Goal: Task Accomplishment & Management: Manage account settings

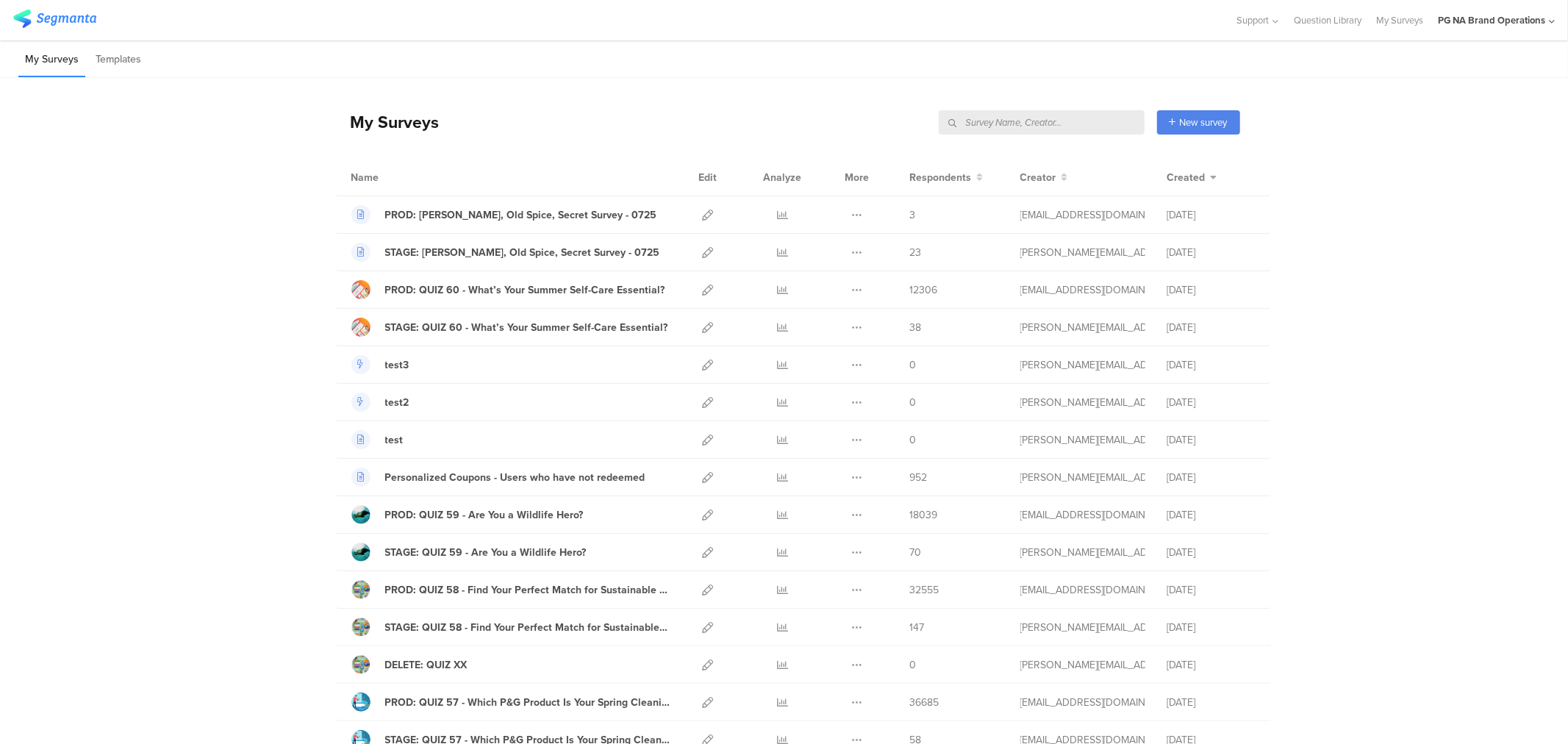
click at [1059, 125] on input "text" at bounding box center [1042, 122] width 206 height 24
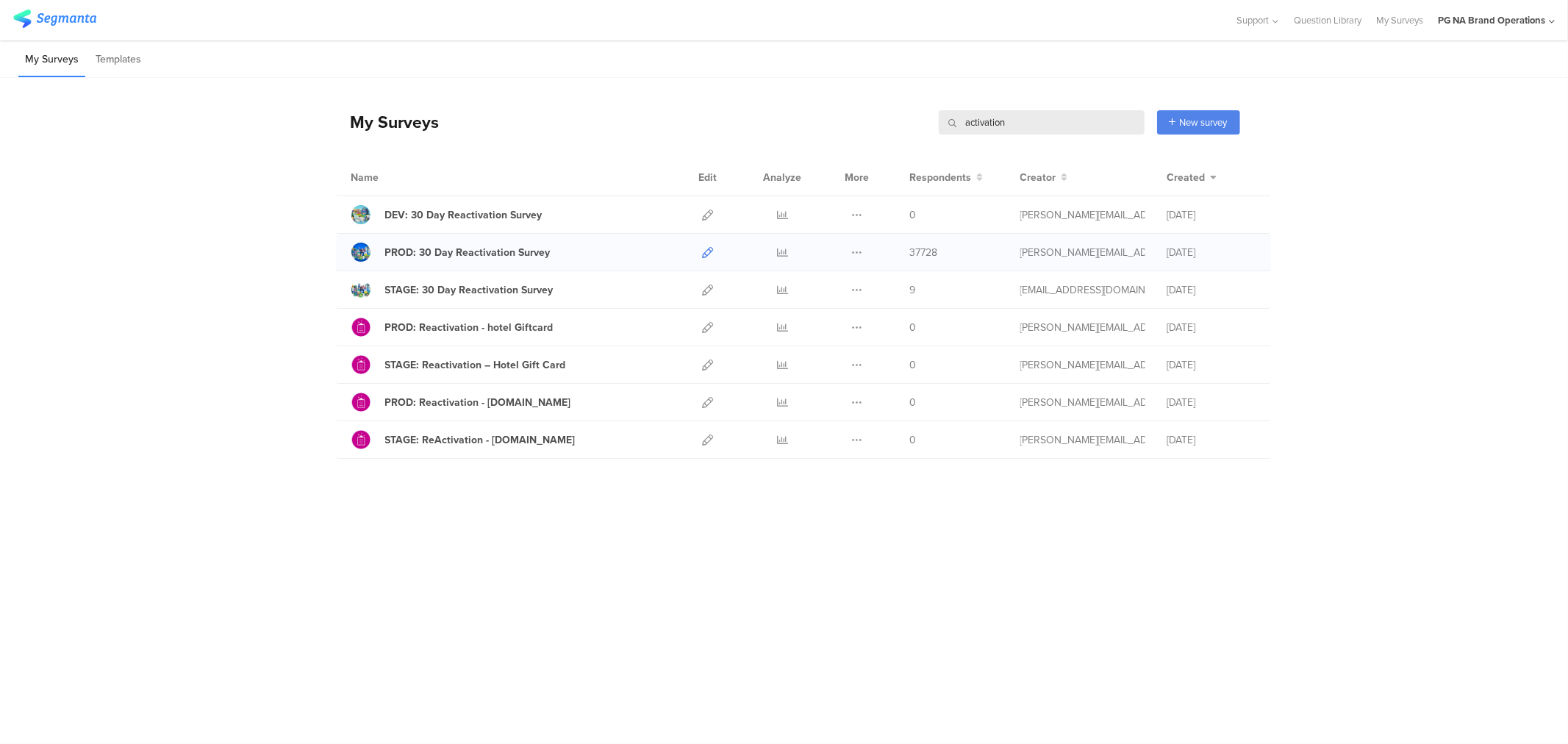
click at [707, 252] on icon at bounding box center [708, 252] width 11 height 11
click at [713, 289] on icon at bounding box center [708, 290] width 11 height 11
click at [1028, 118] on input "activation" at bounding box center [1042, 122] width 206 height 24
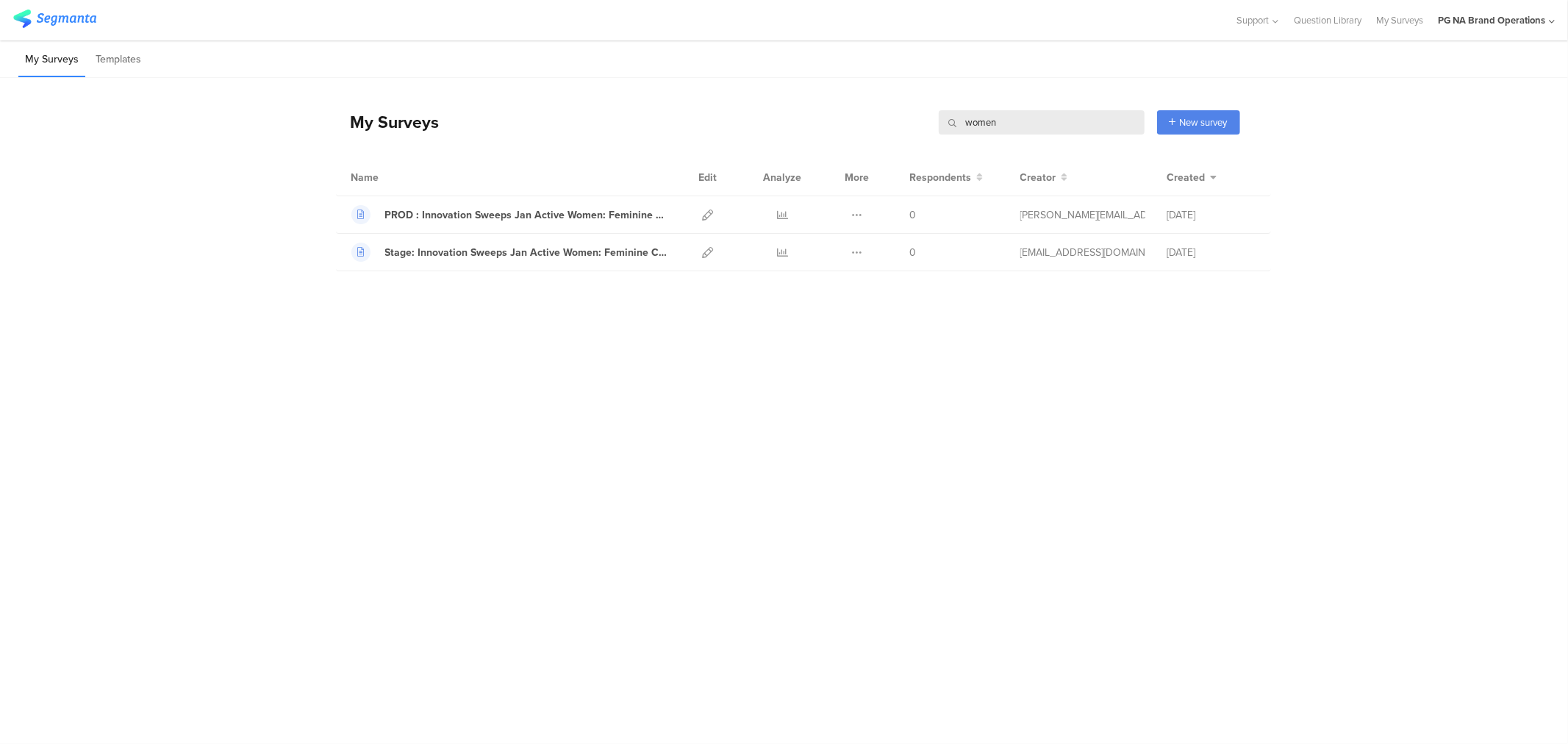
click at [992, 122] on input "women" at bounding box center [1042, 122] width 206 height 24
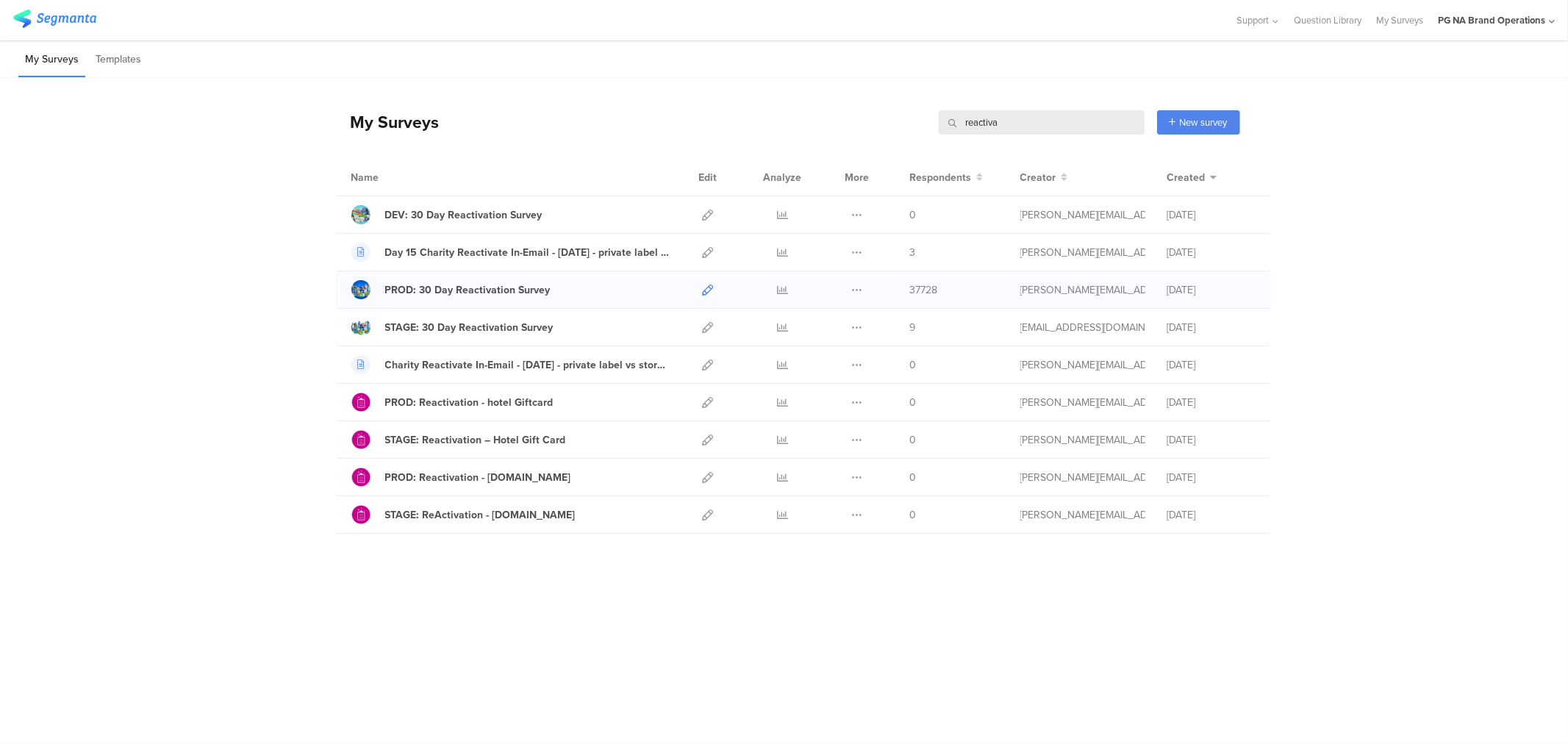
click at [704, 292] on icon at bounding box center [708, 290] width 11 height 11
click at [976, 123] on input "reactiva" at bounding box center [1042, 122] width 206 height 24
click at [983, 119] on input "activa" at bounding box center [1042, 122] width 206 height 24
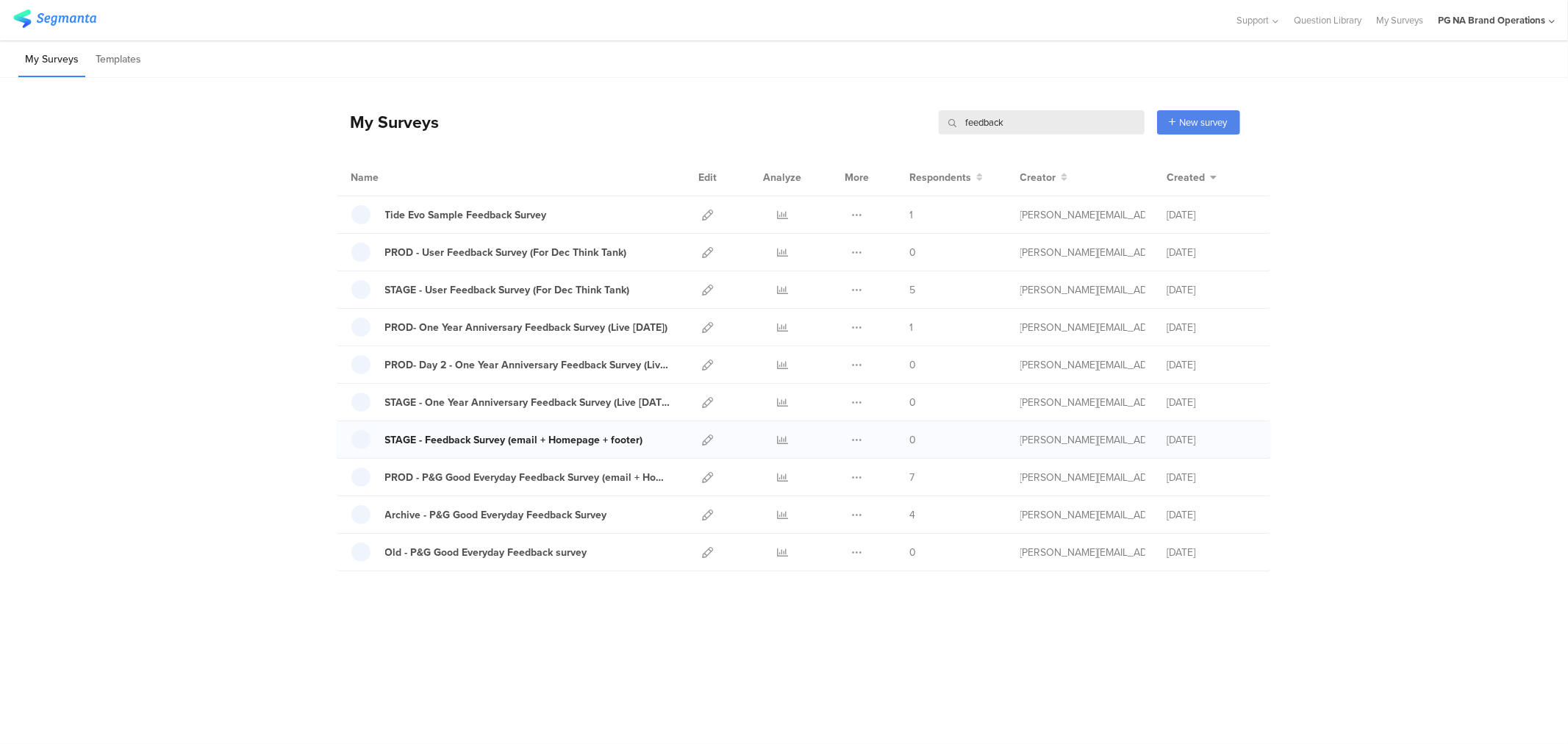
type input "feedback"
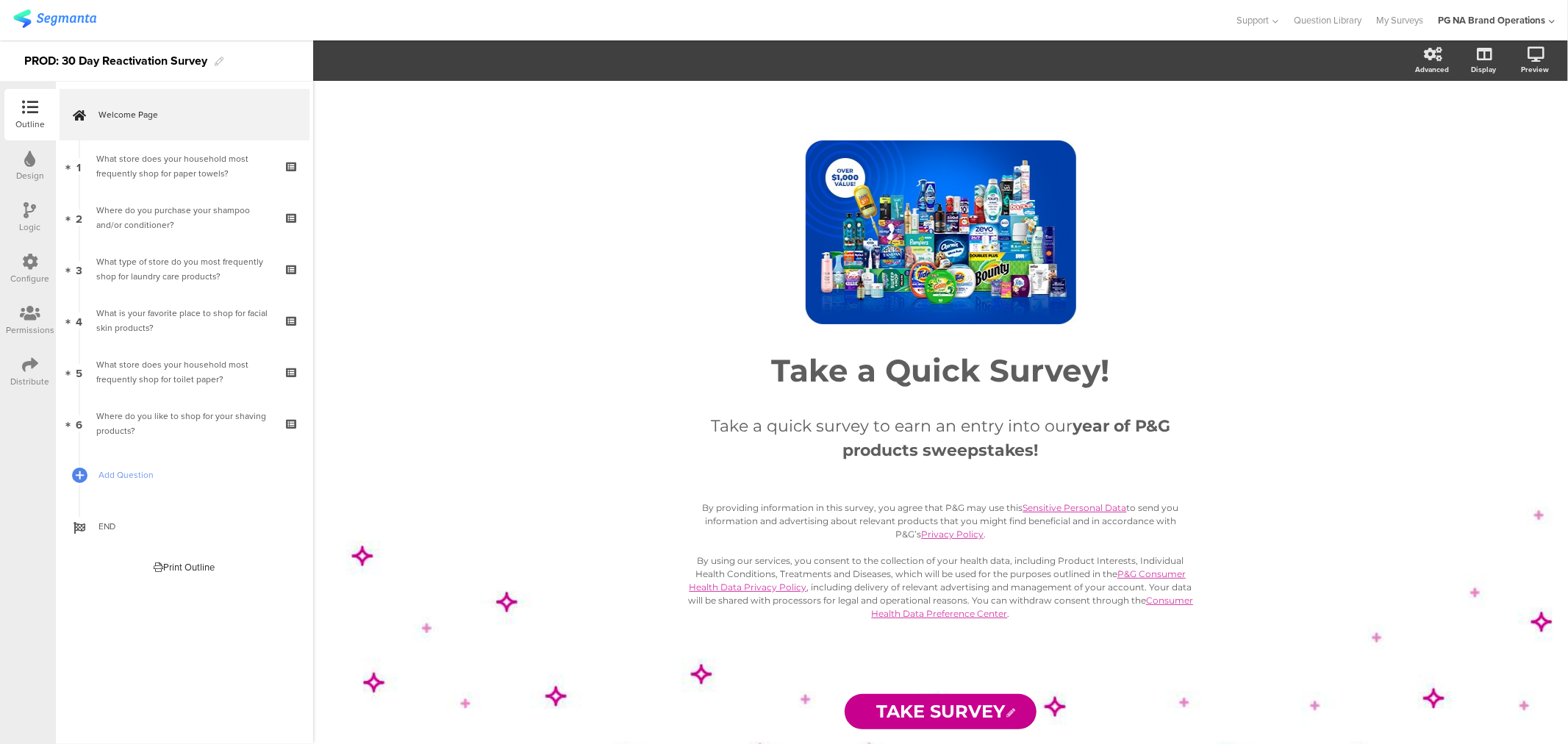
click at [22, 329] on div "Permissions" at bounding box center [30, 330] width 48 height 14
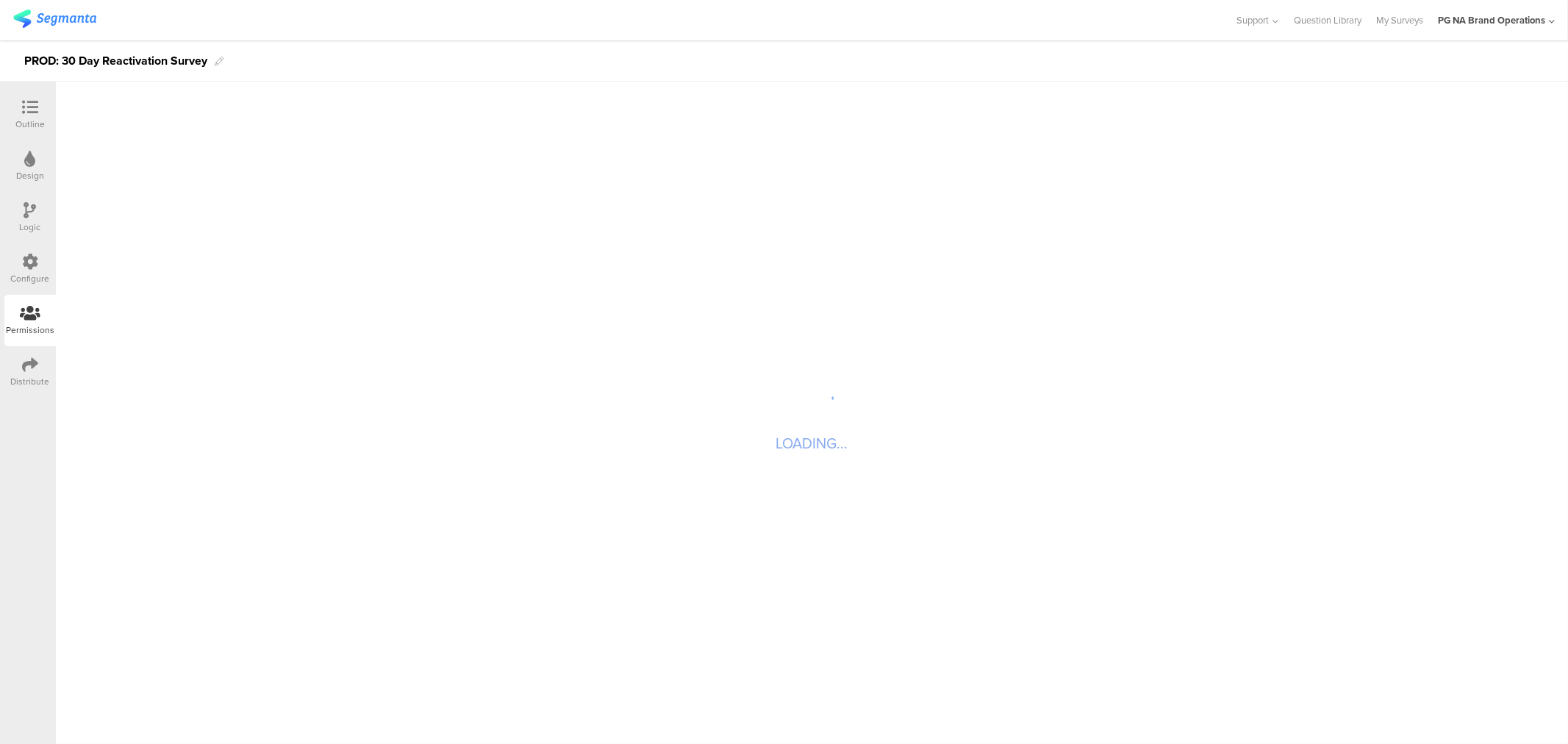
click at [26, 372] on icon at bounding box center [29, 364] width 16 height 16
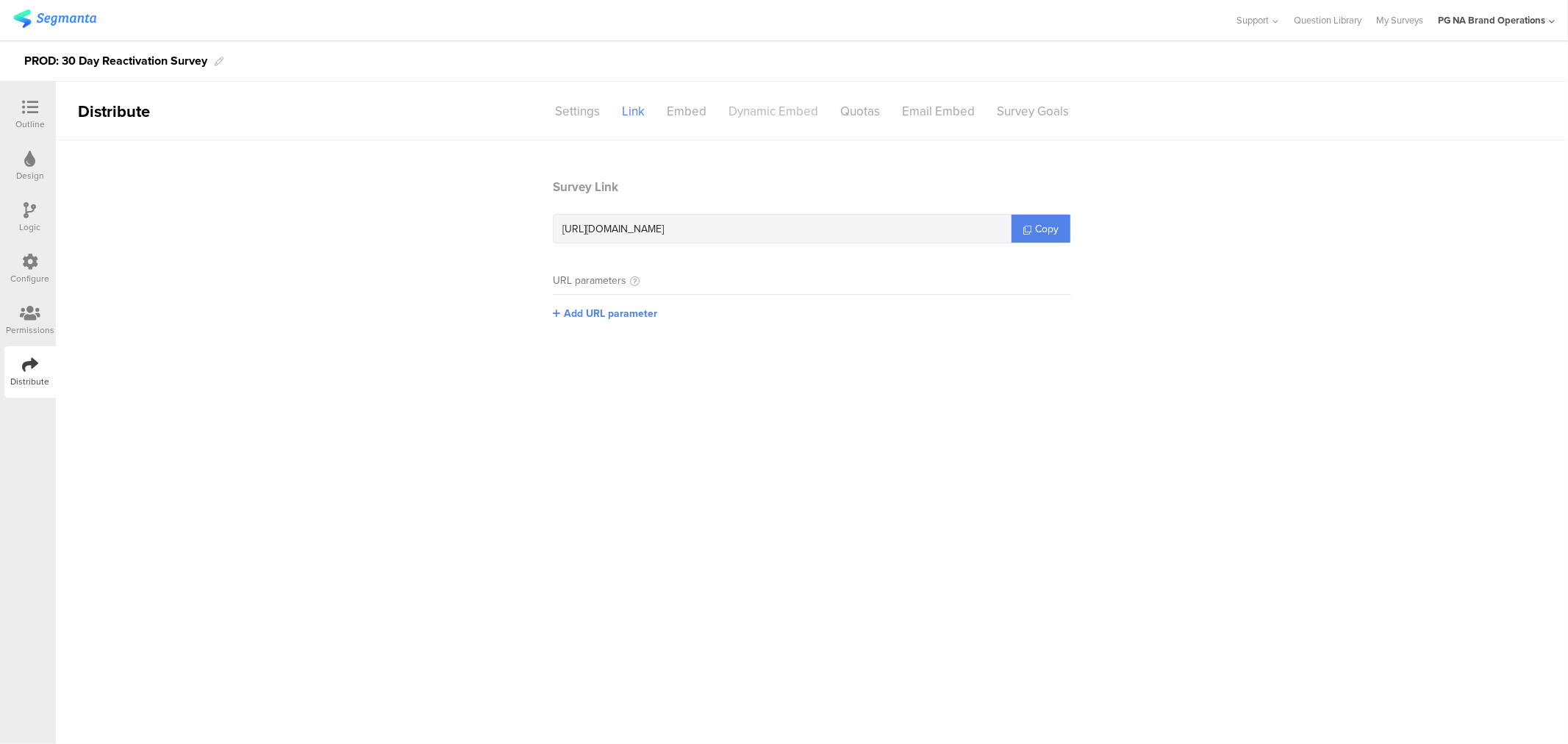
click at [789, 119] on div "Dynamic Embed" at bounding box center [773, 111] width 112 height 26
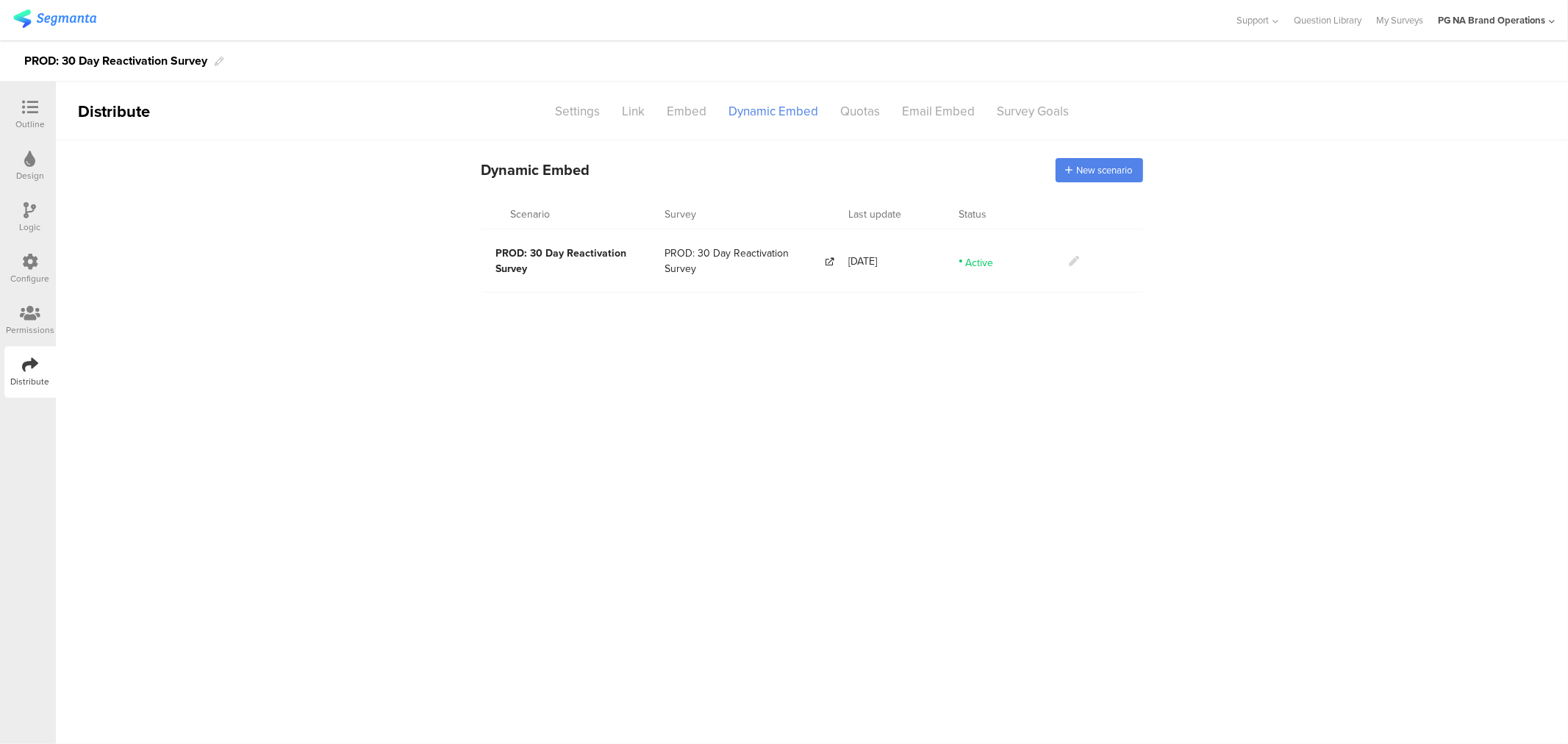
click at [39, 63] on div "PROD: 30 Day Reactivation Survey" at bounding box center [116, 60] width 183 height 23
copy div "PROD: 30 Day Reactivation Survey"
click at [1079, 171] on span "New scenario" at bounding box center [1105, 170] width 56 height 14
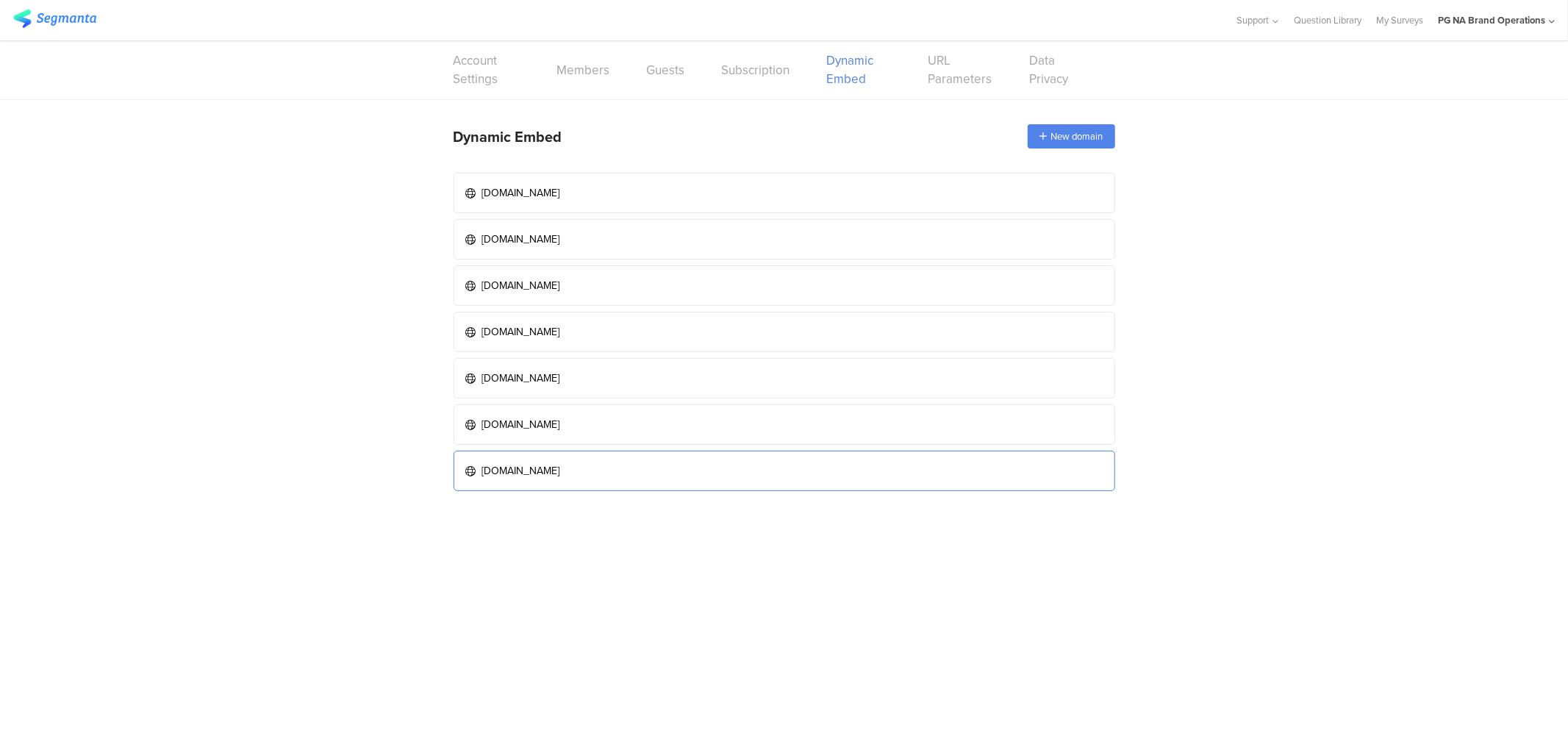
click at [529, 468] on div "pgbrandsaver.com" at bounding box center [520, 471] width 78 height 15
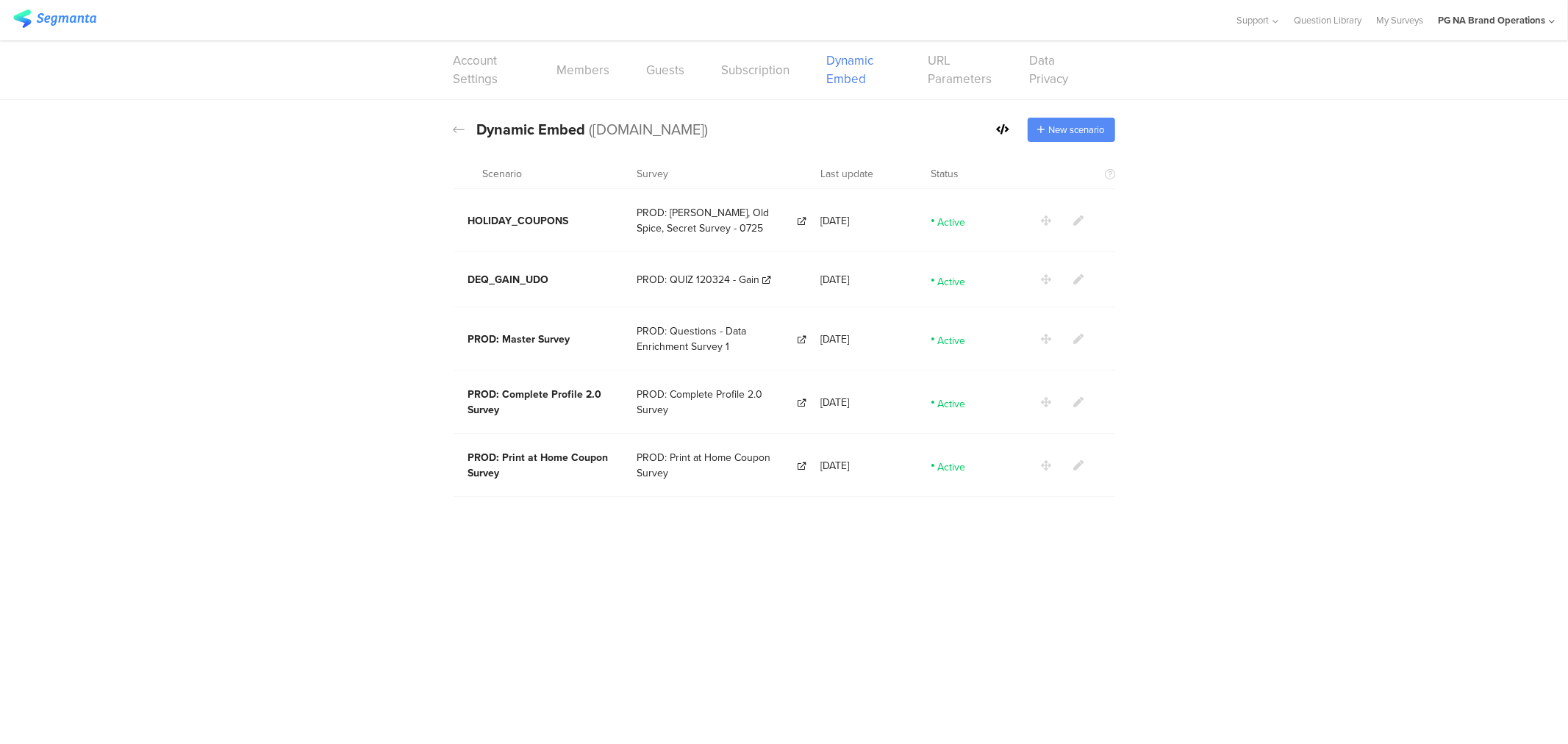
click at [1076, 125] on span "New scenario" at bounding box center [1077, 130] width 56 height 14
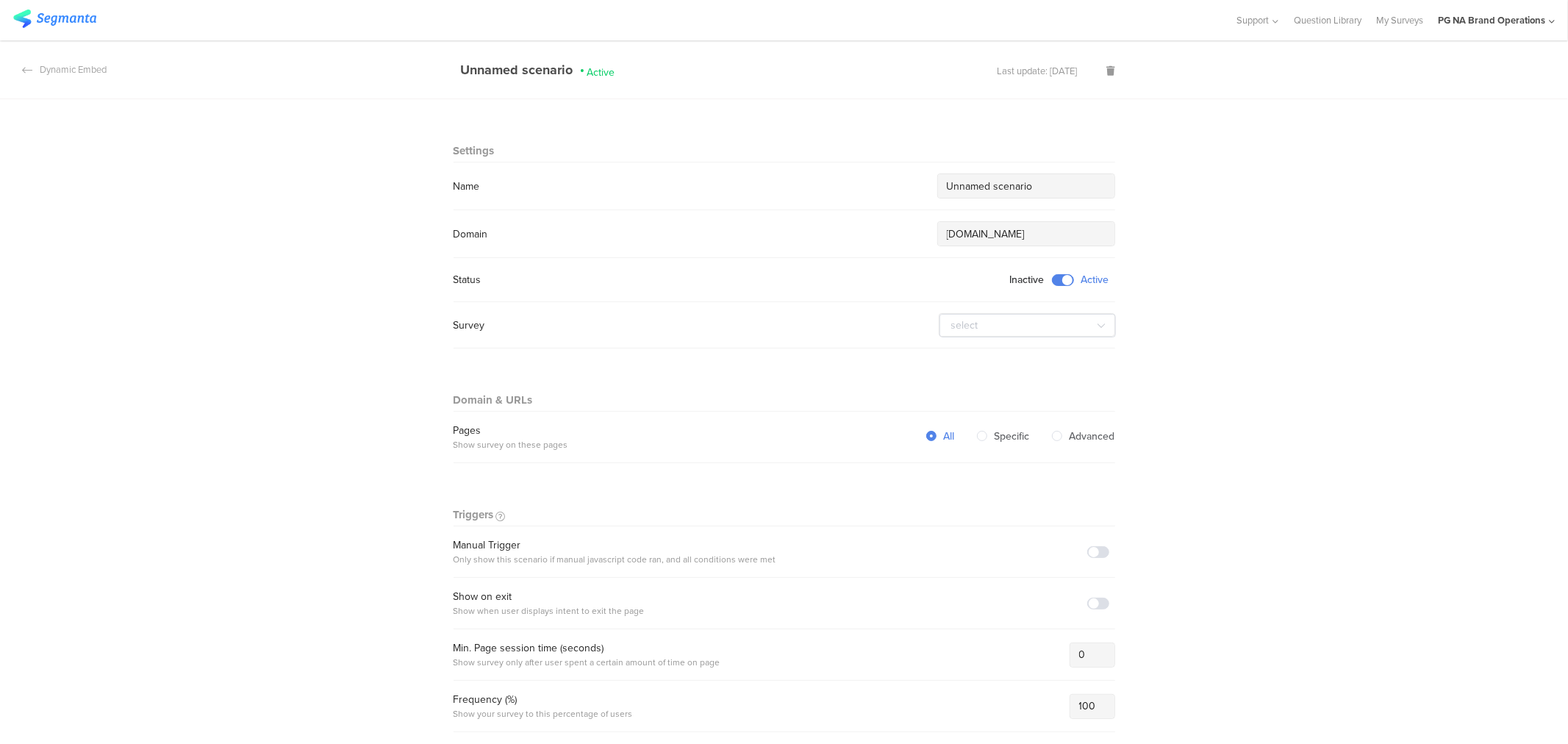
click at [968, 191] on input "Unnamed scenario" at bounding box center [1026, 187] width 159 height 15
paste input "PROD: 30 Day Reactivation Survey"
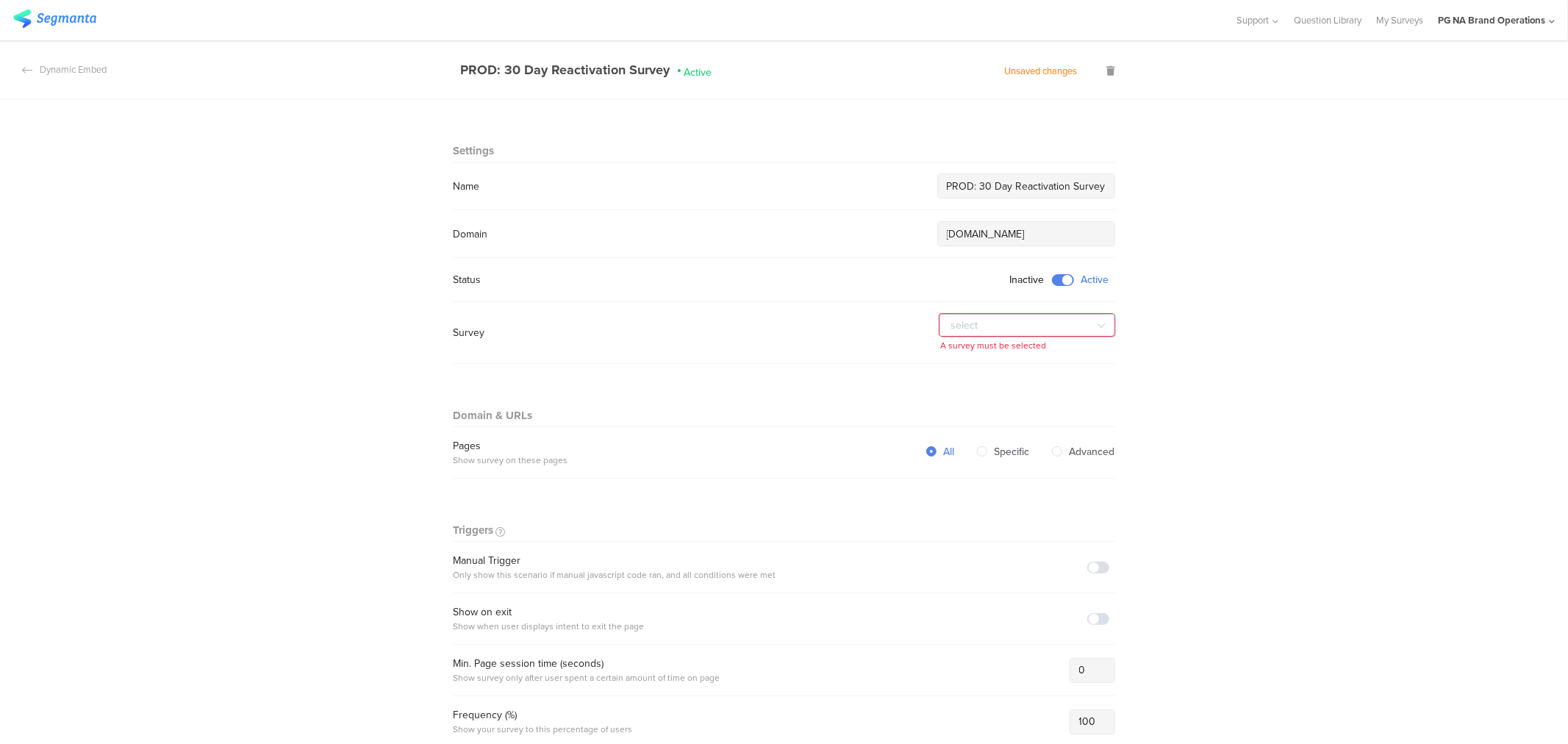
type input "PROD: 30 Day Reactivation Survey"
click at [959, 327] on input "text" at bounding box center [1028, 326] width 177 height 23
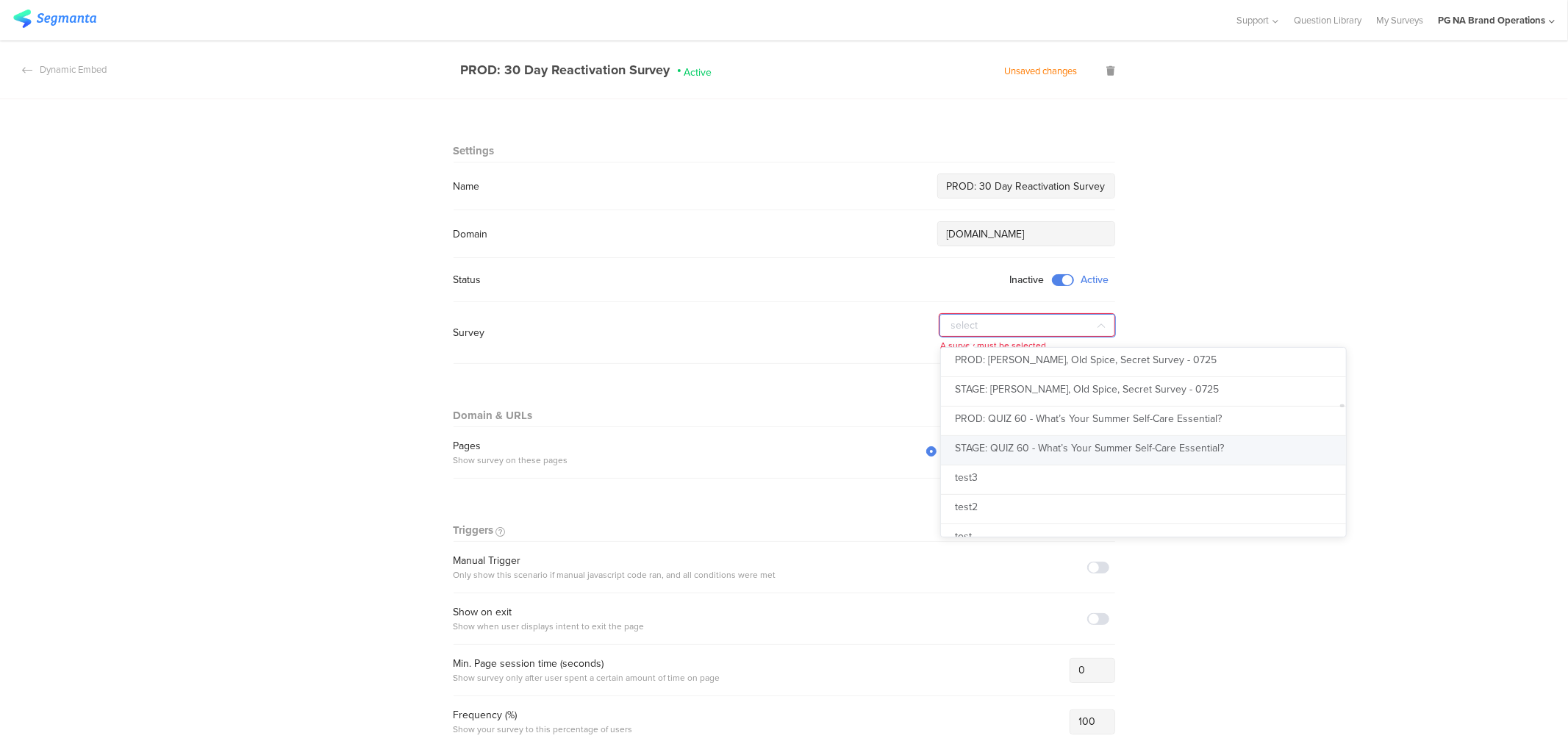
scroll to position [3916, 0]
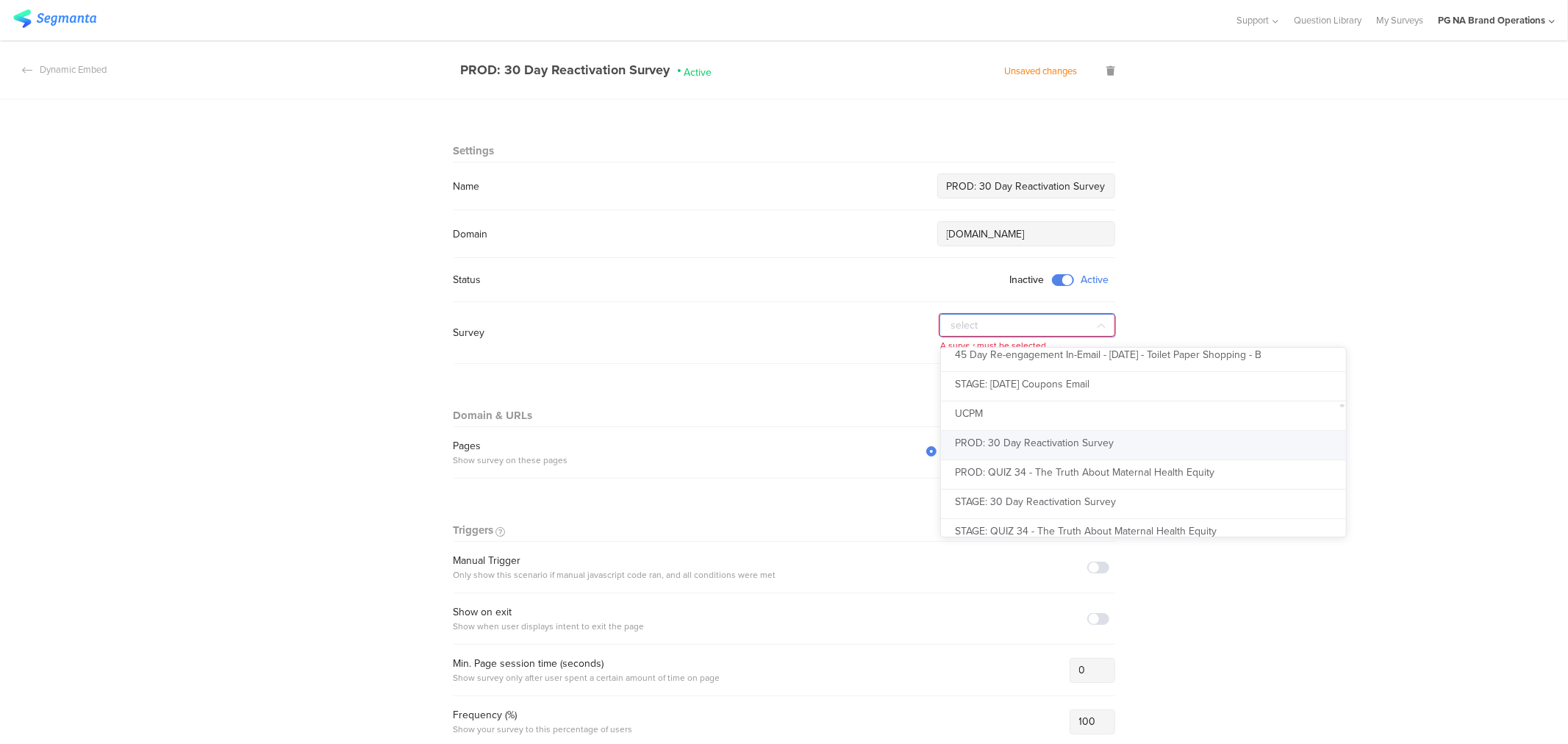
click at [985, 447] on span "PROD: 30 Day Reactivation Survey" at bounding box center [1035, 443] width 159 height 15
type input "PROD: 30 Day Reactivation Survey"
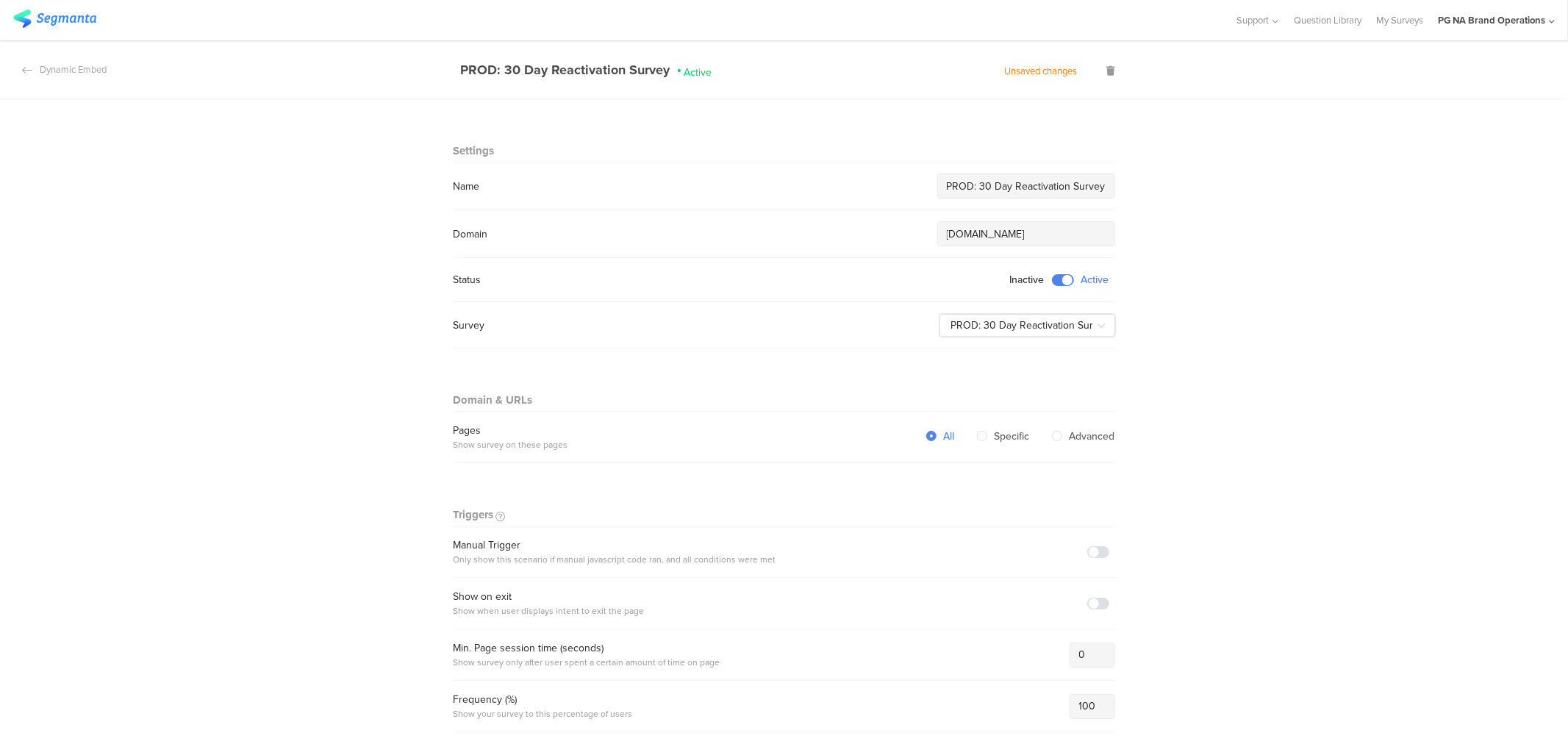
click at [947, 184] on input "PROD: 30 Day Reactivation Survey" at bounding box center [1026, 187] width 159 height 15
type input "PBS PROD: 30 Day Reactivation Survey"
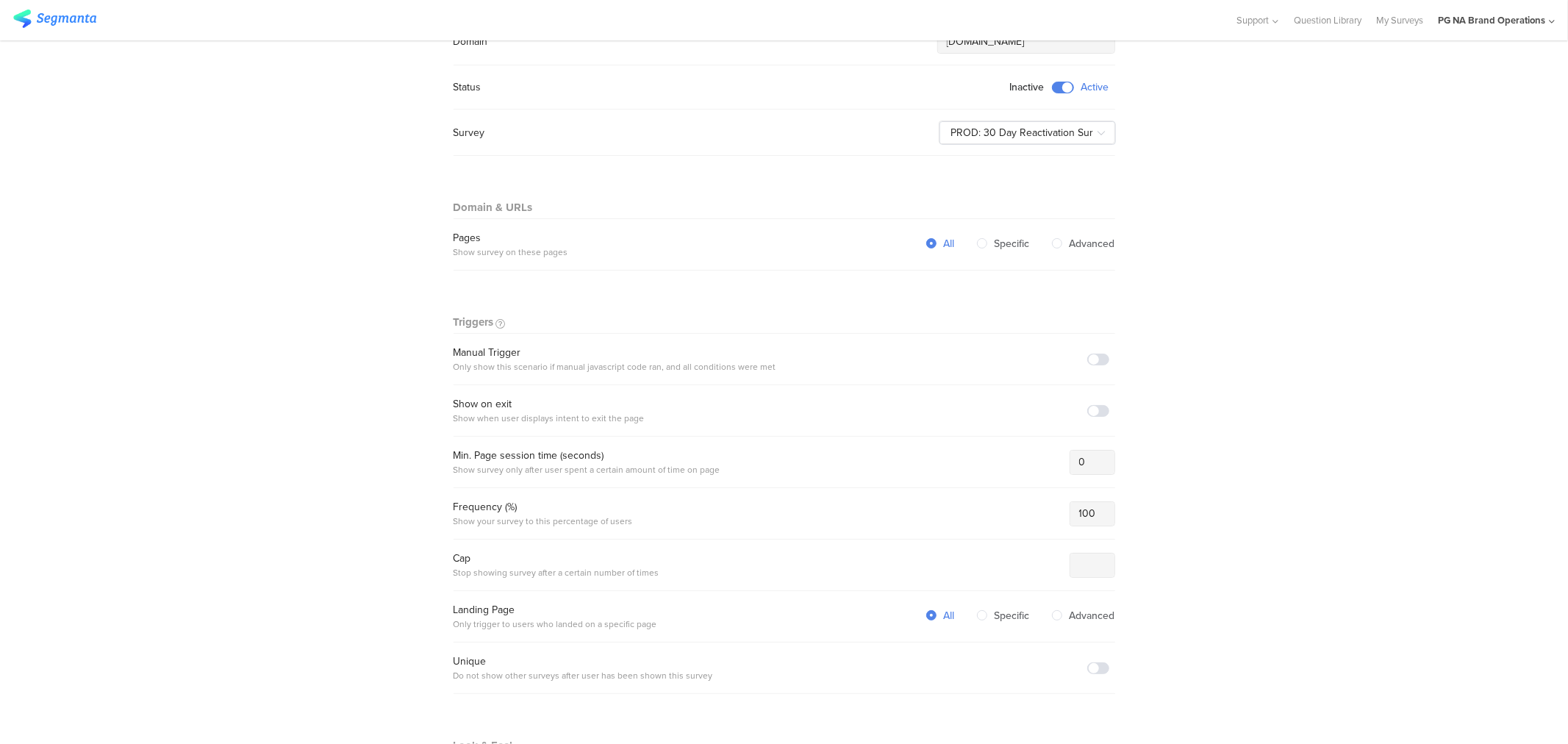
scroll to position [200, 0]
click at [1089, 353] on span at bounding box center [1097, 352] width 22 height 12
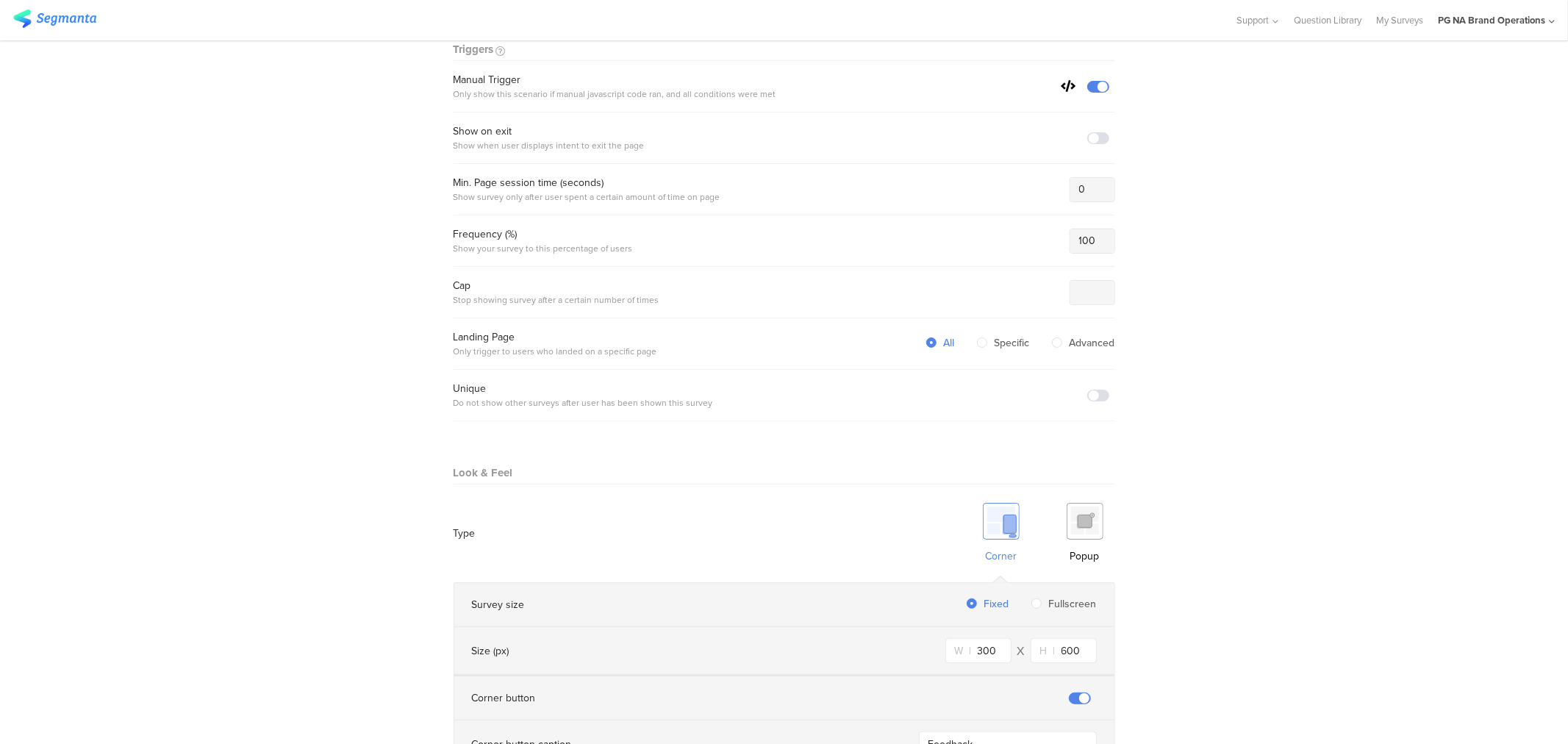
scroll to position [467, 0]
click at [1083, 517] on img at bounding box center [1085, 520] width 37 height 37
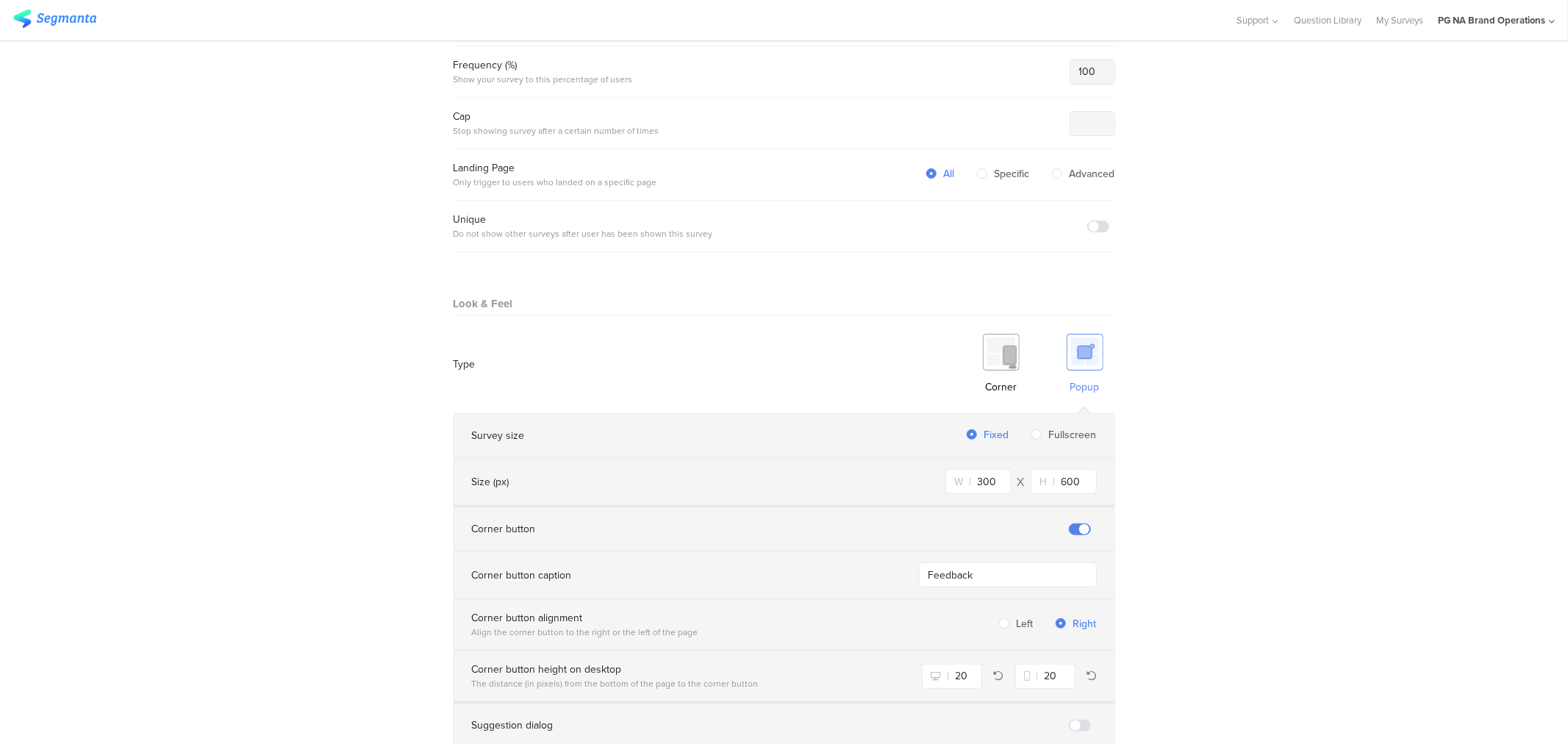
scroll to position [806, 0]
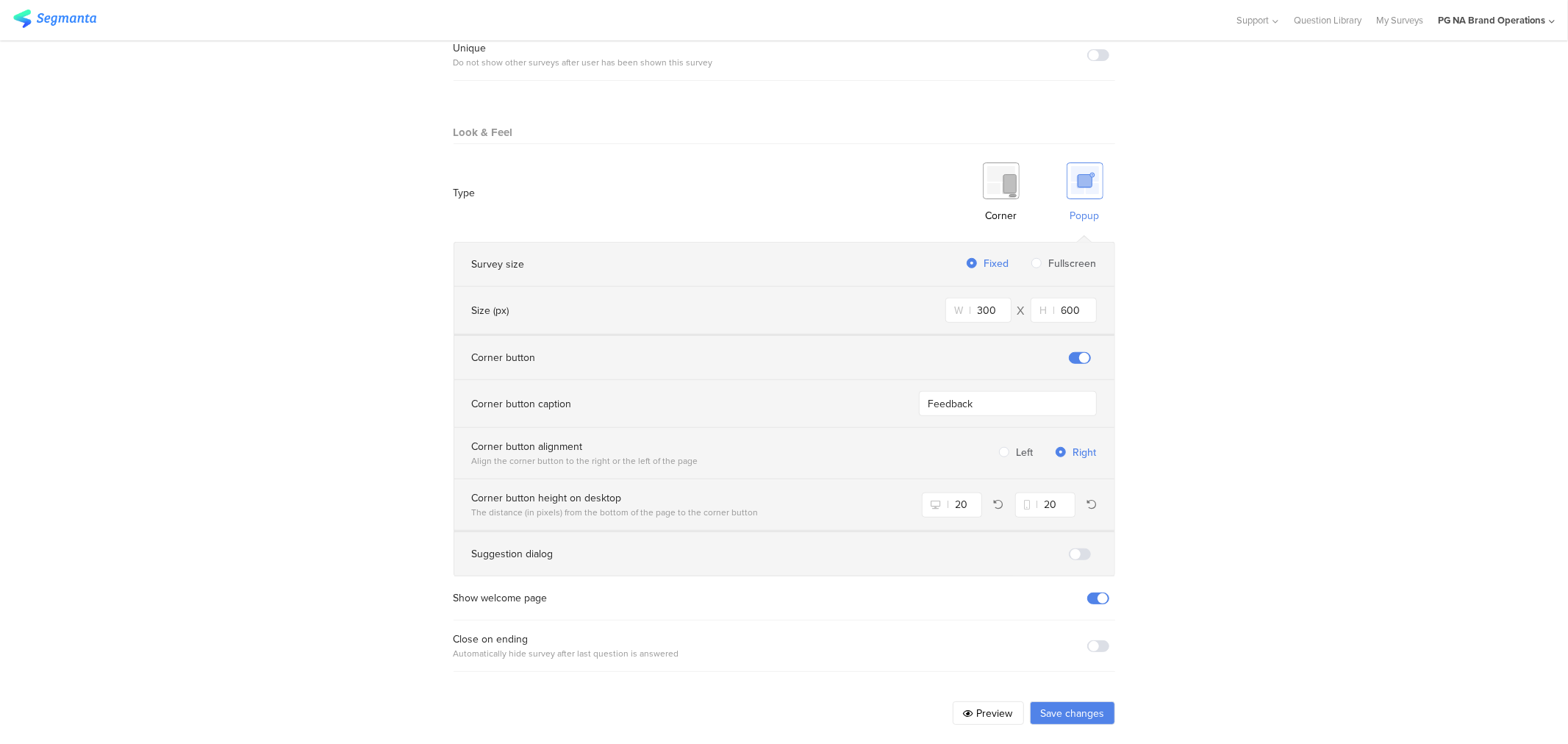
click at [1067, 702] on button "Save changes" at bounding box center [1073, 713] width 85 height 23
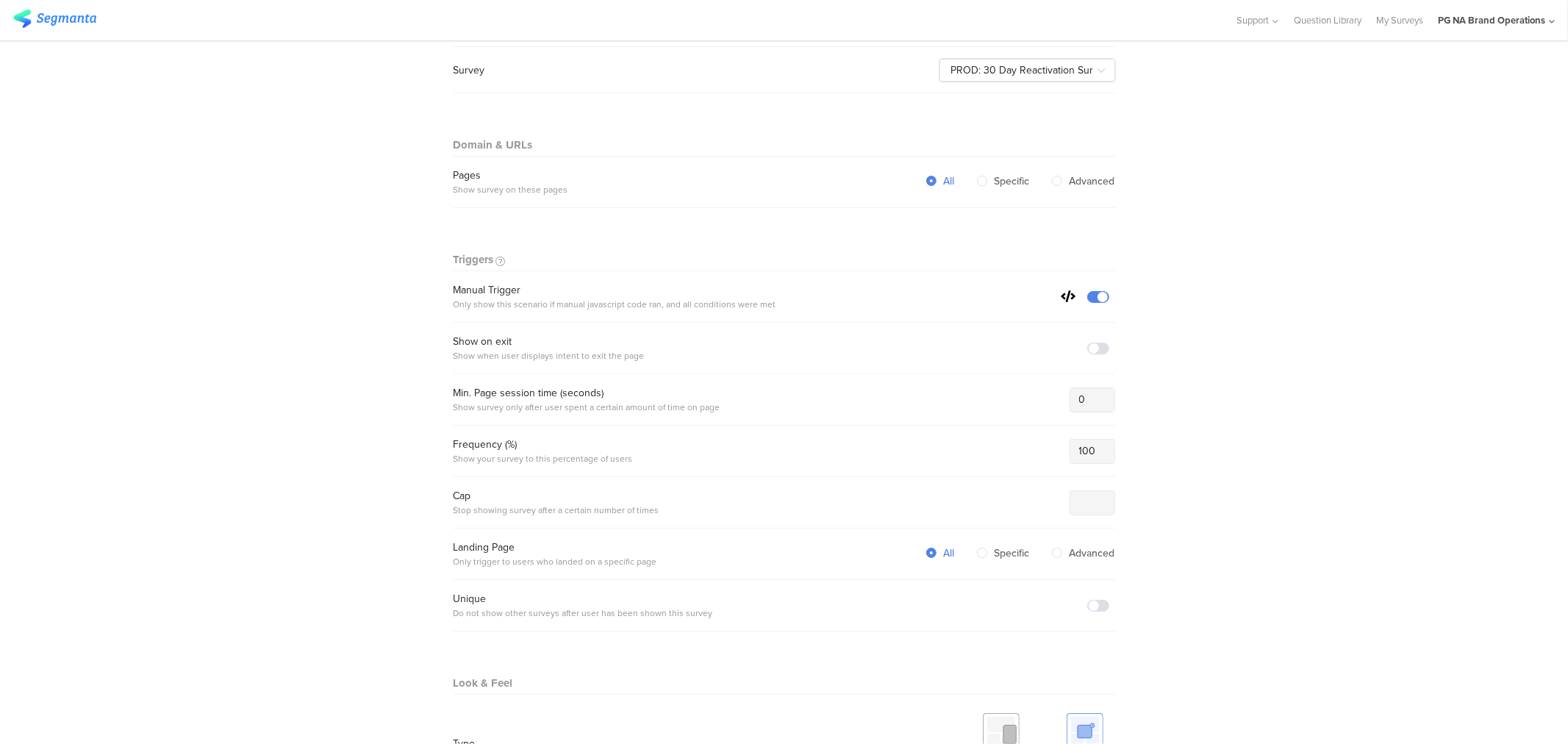
scroll to position [92, 0]
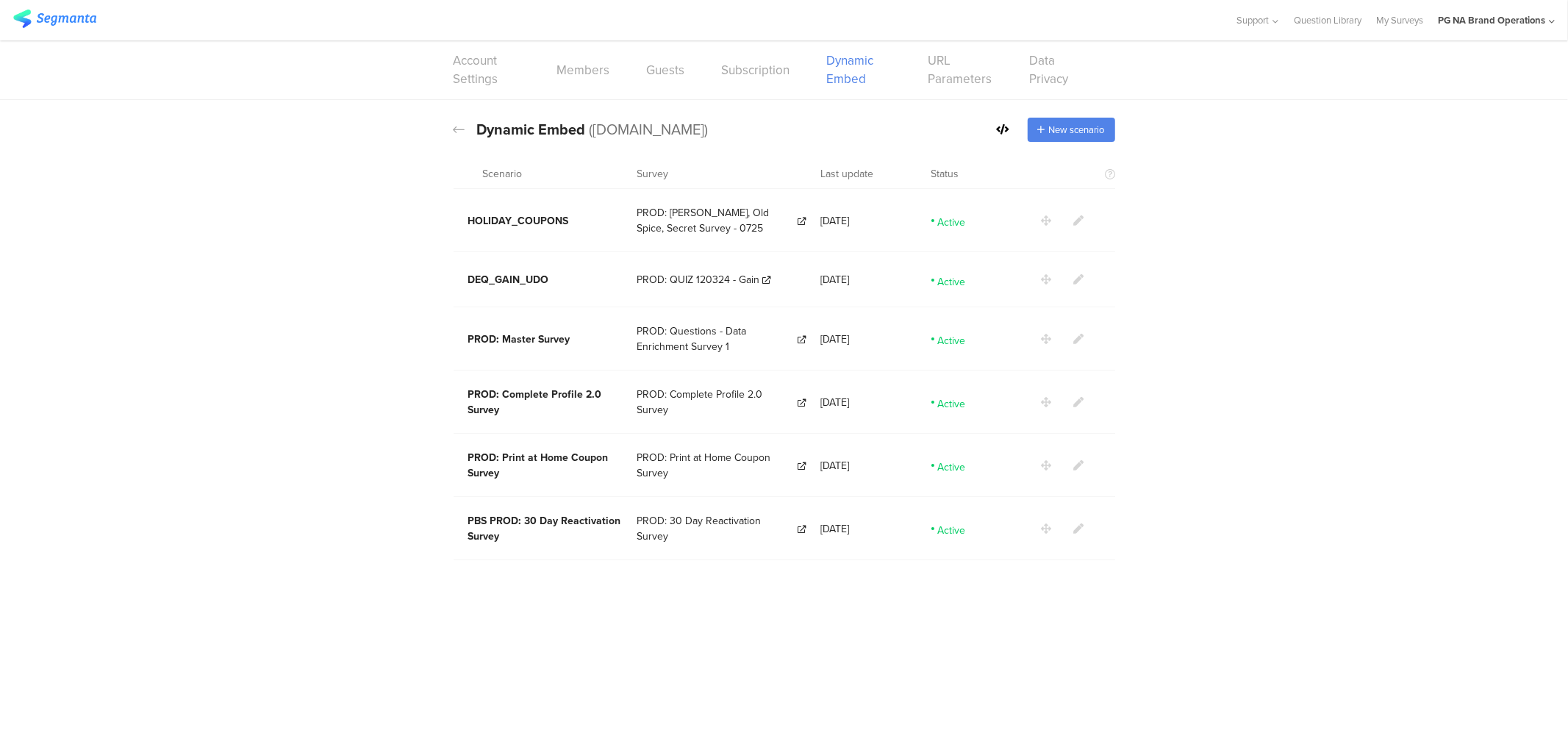
click at [1079, 334] on icon at bounding box center [1079, 339] width 11 height 11
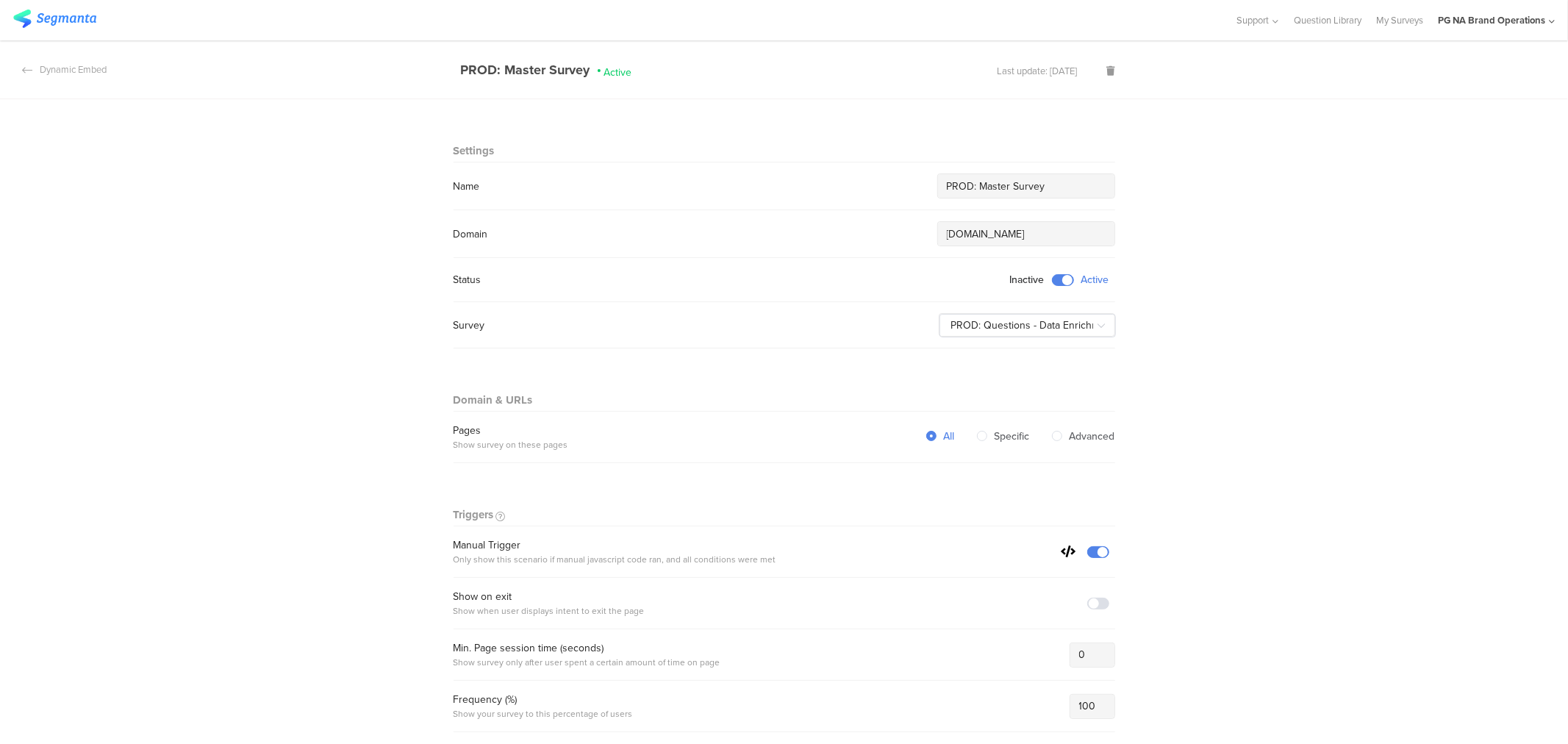
click at [947, 186] on input "PROD: Master Survey" at bounding box center [1026, 187] width 159 height 15
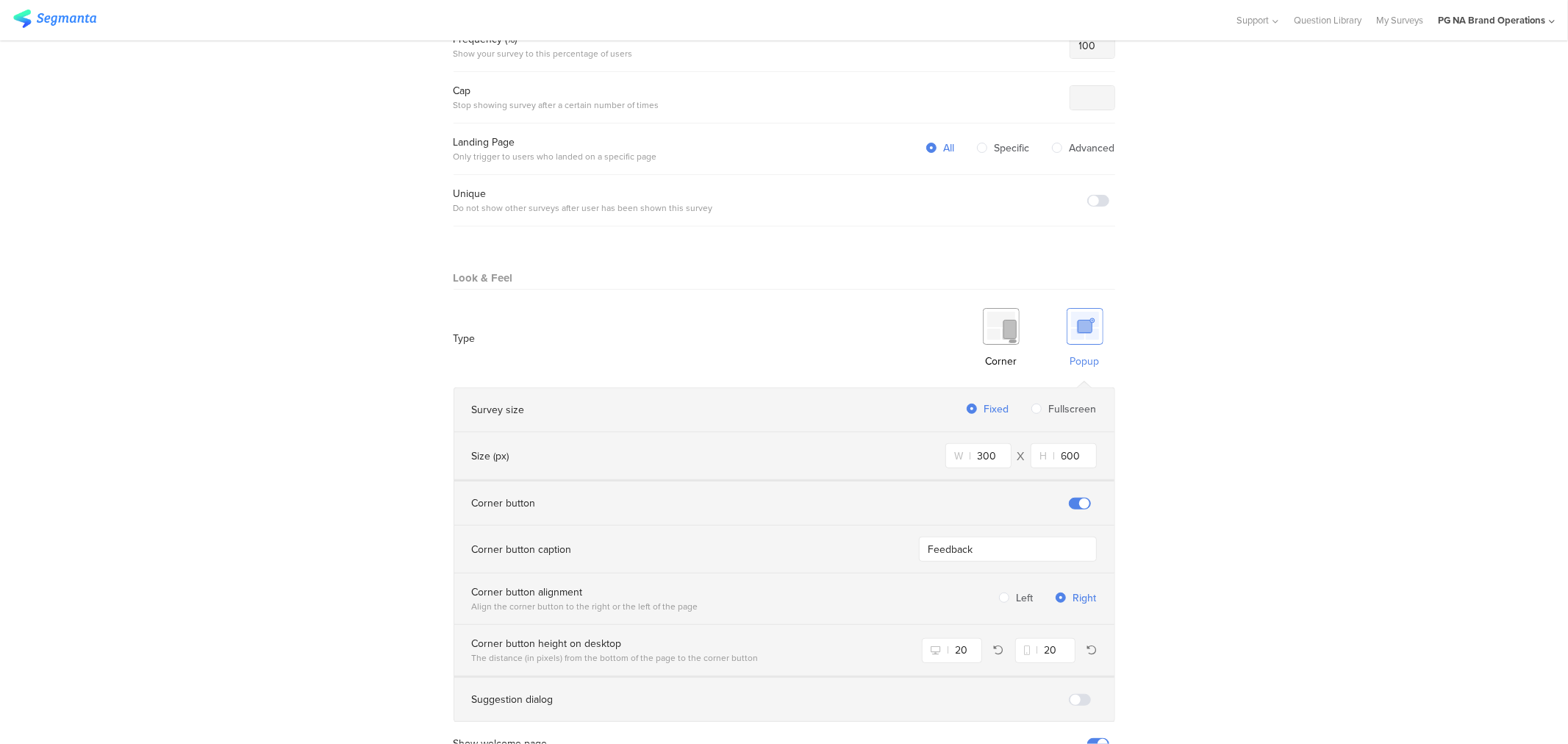
scroll to position [806, 0]
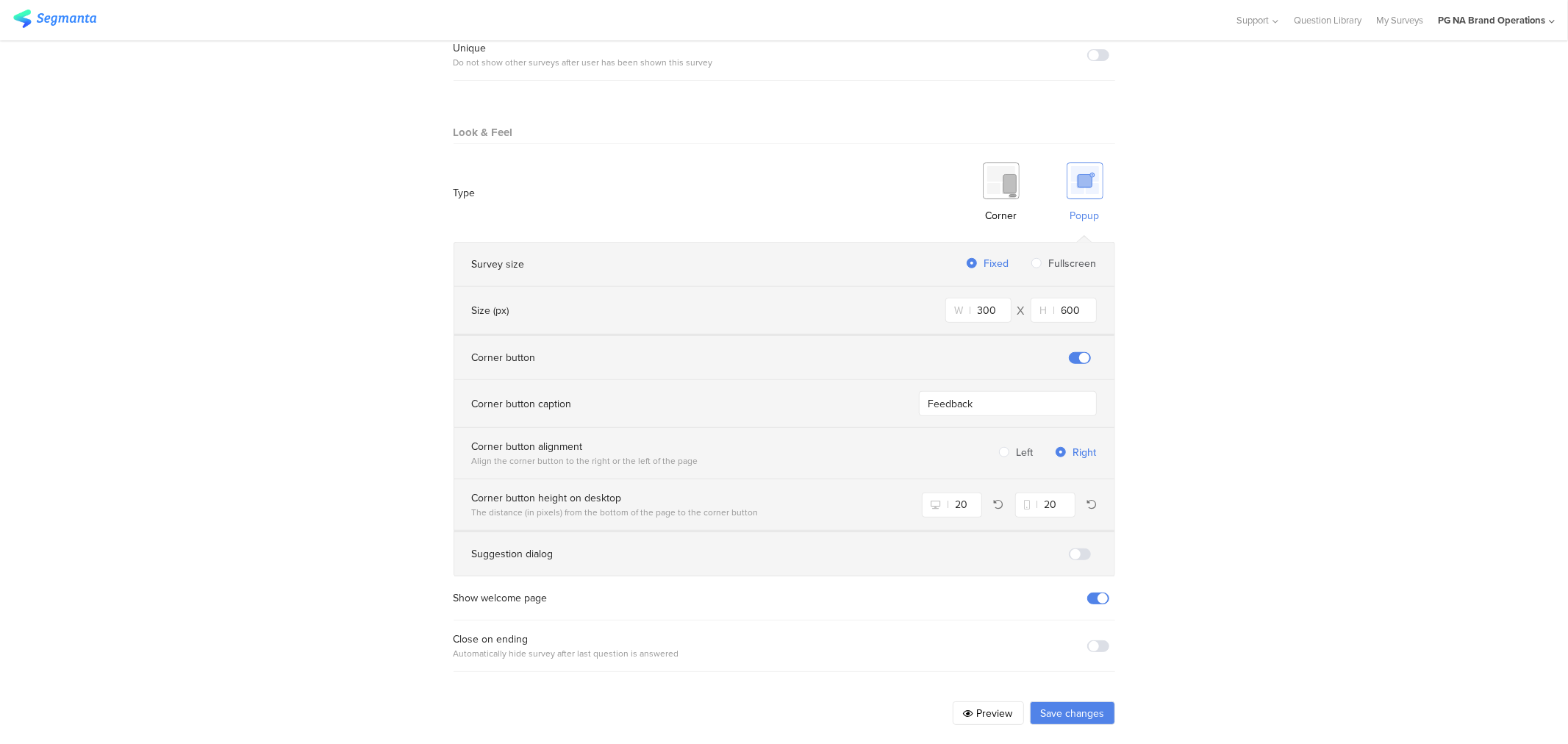
type input "PBS PROD: Master Survey"
click at [1070, 702] on button "Save changes" at bounding box center [1073, 713] width 85 height 23
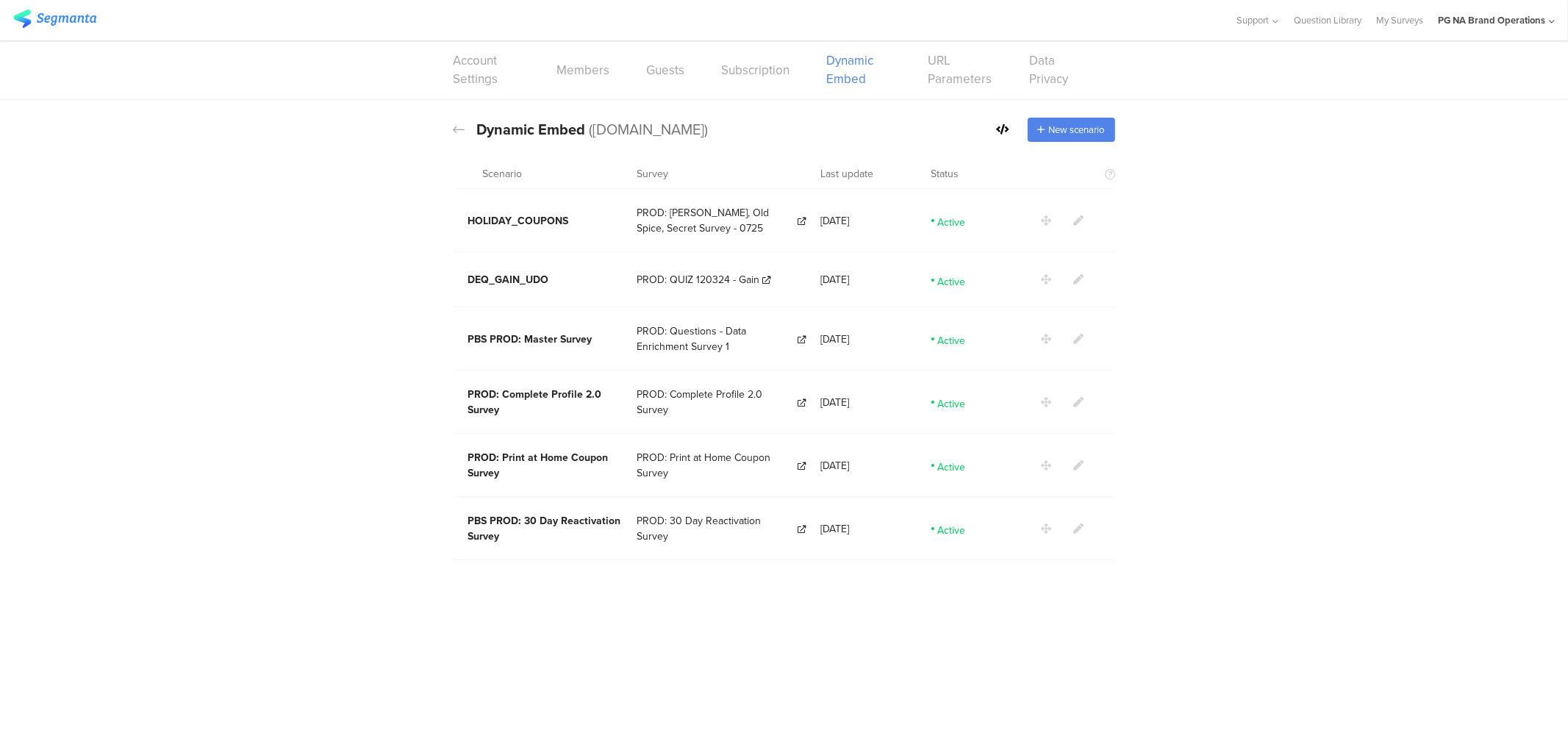
click at [1079, 221] on icon at bounding box center [1079, 221] width 11 height 11
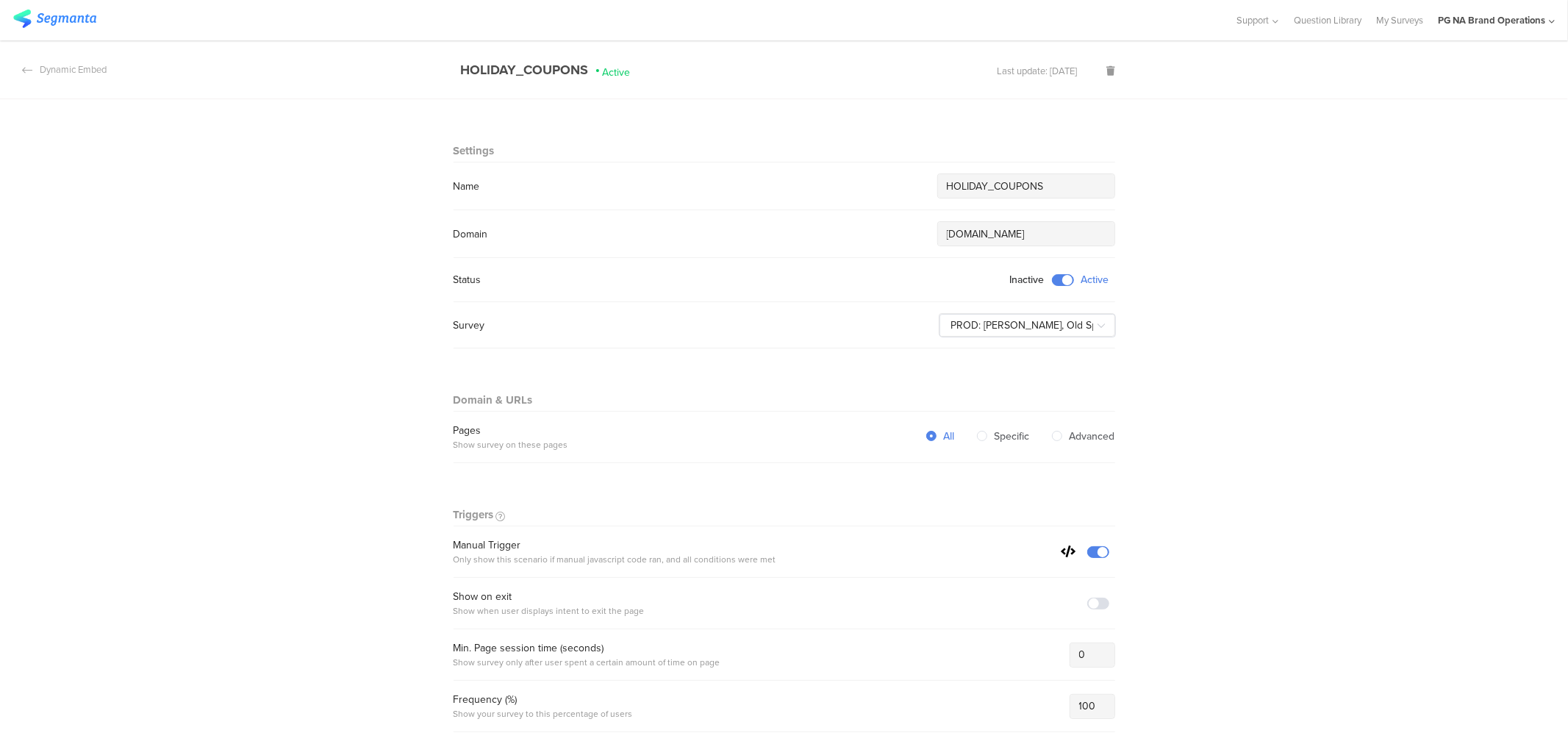
click at [947, 184] on input "HOLIDAY_COUPONS" at bounding box center [1026, 187] width 159 height 15
type input "PBS PROD: HOLIDAY_COUPONS"
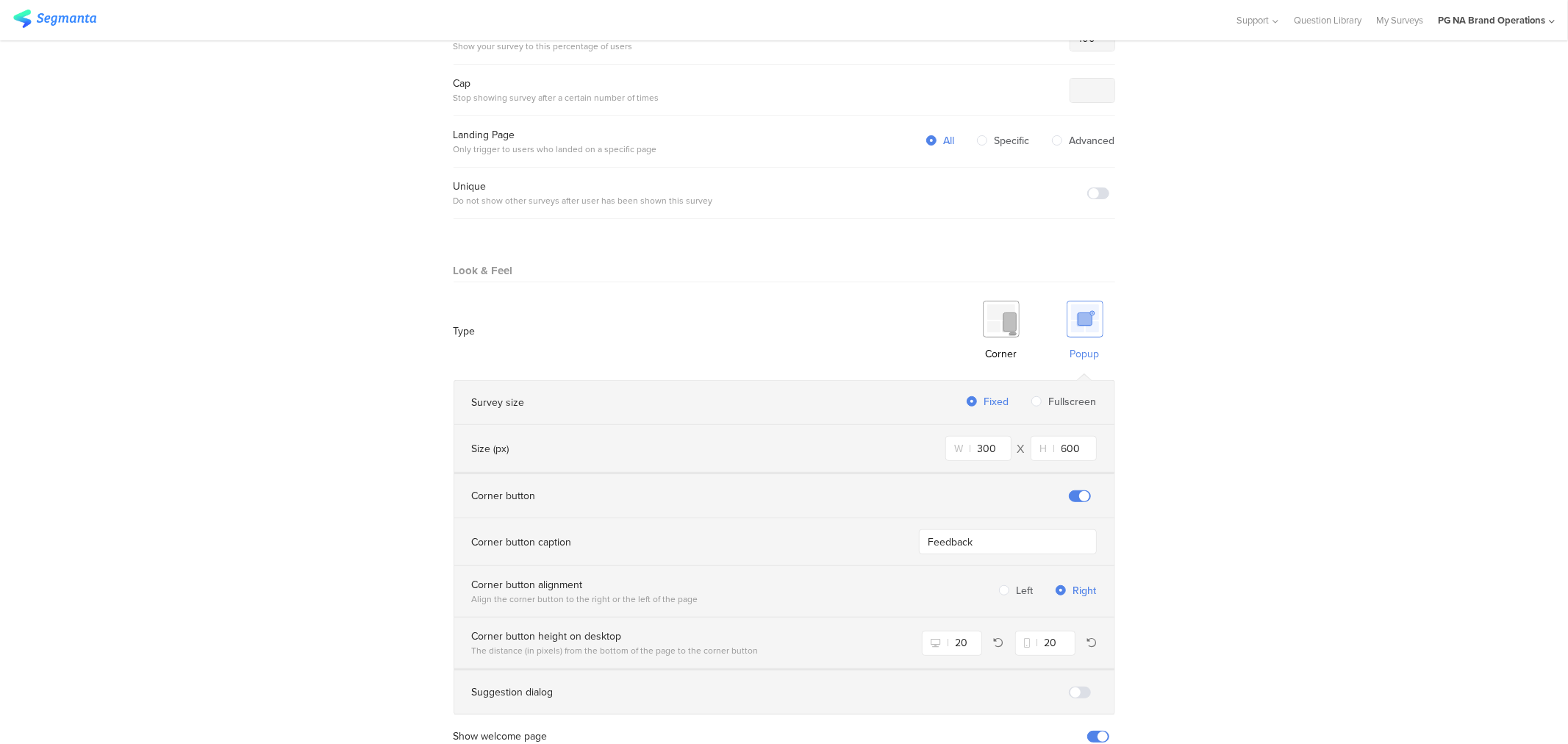
scroll to position [806, 0]
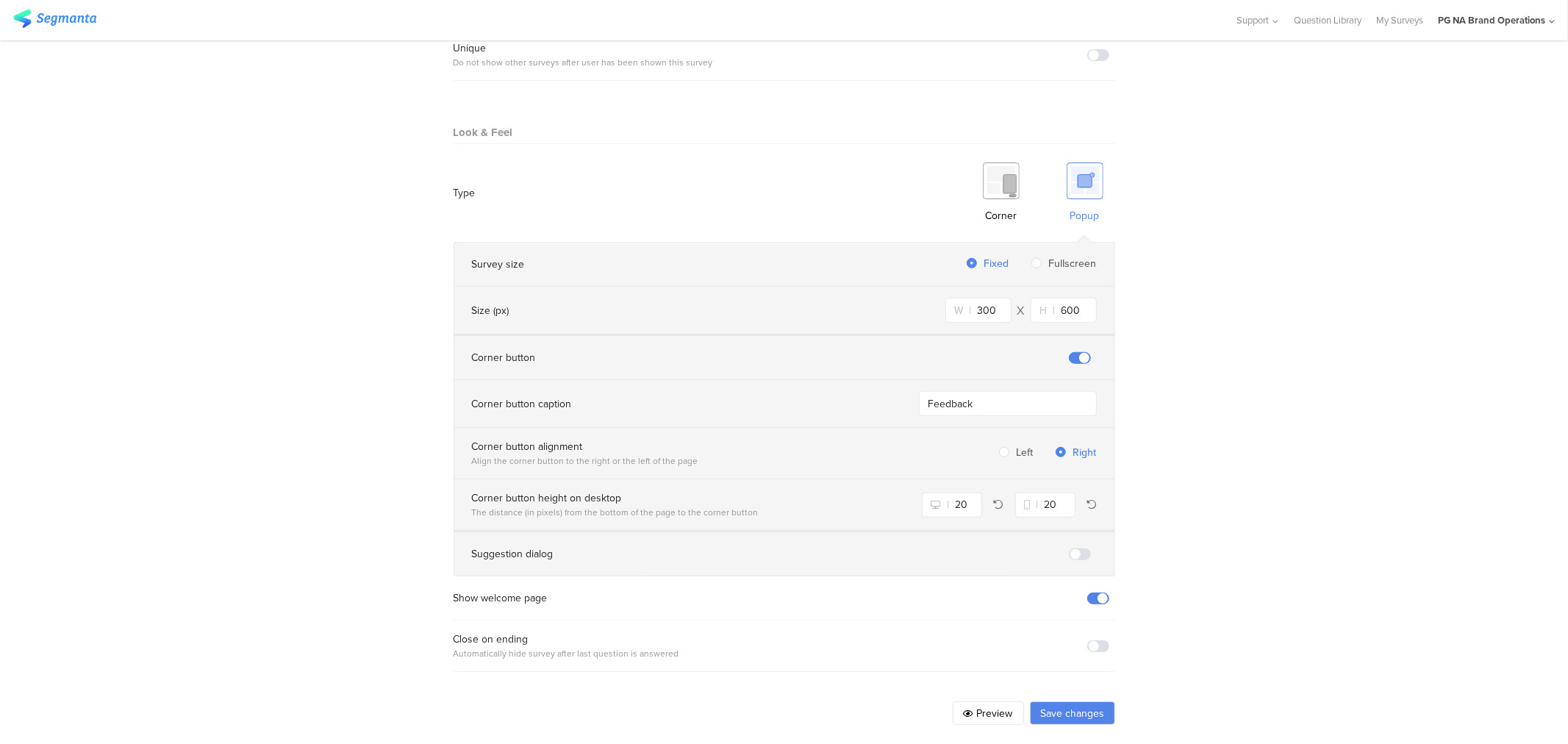
click at [1070, 702] on button "Save changes" at bounding box center [1073, 713] width 85 height 23
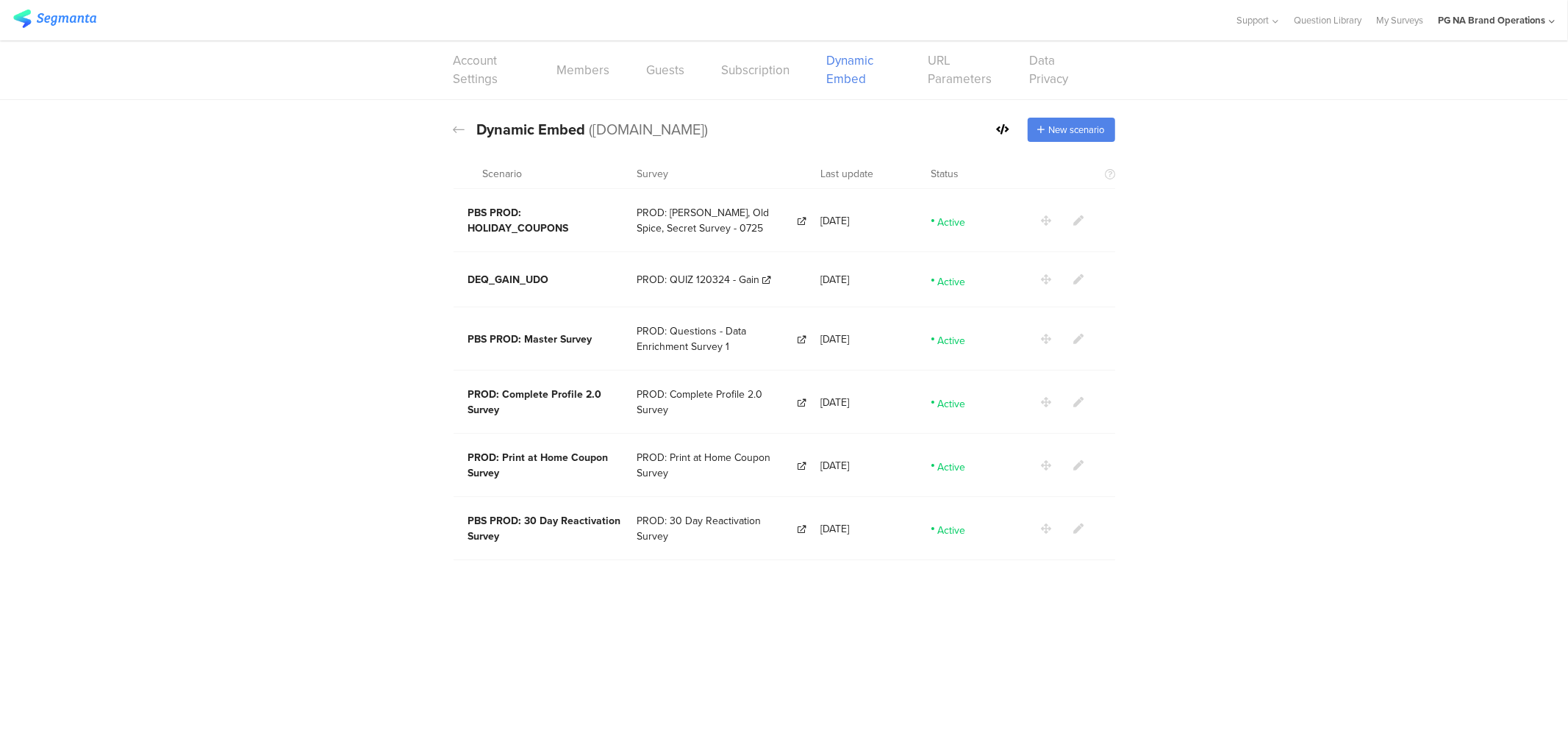
click at [1079, 276] on icon at bounding box center [1079, 279] width 11 height 11
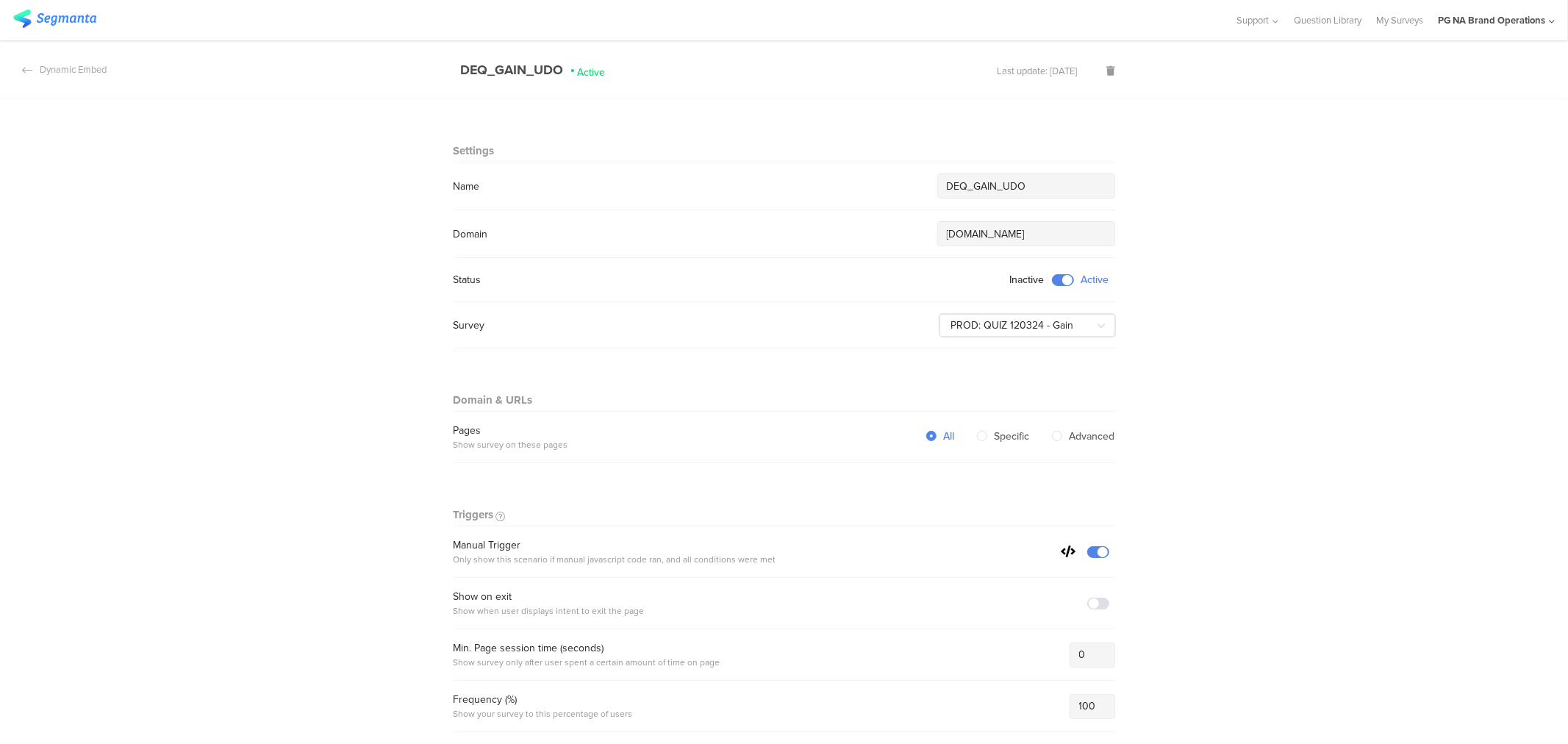
click at [947, 187] on input "DEQ_GAIN_UDO" at bounding box center [1026, 187] width 159 height 15
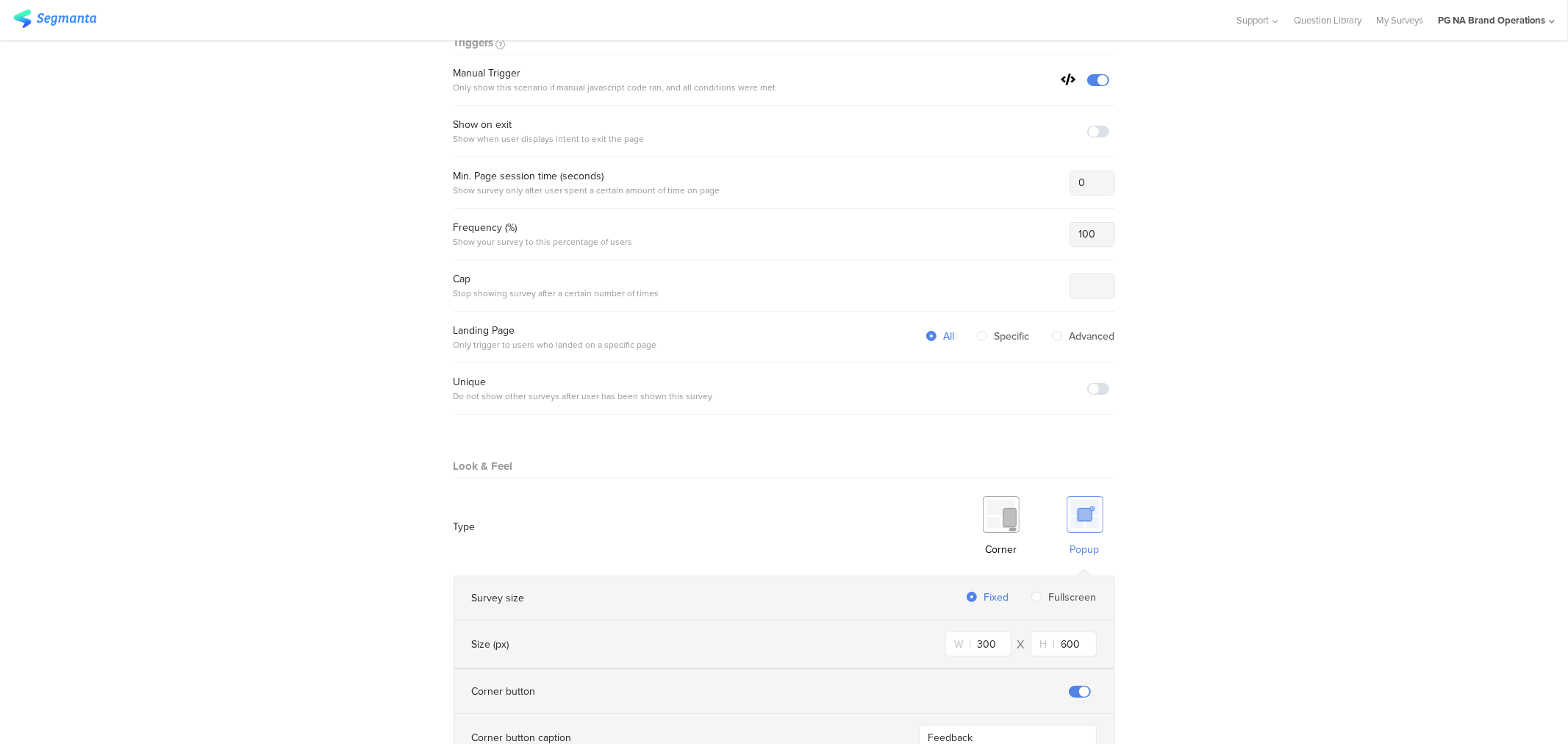
scroll to position [806, 0]
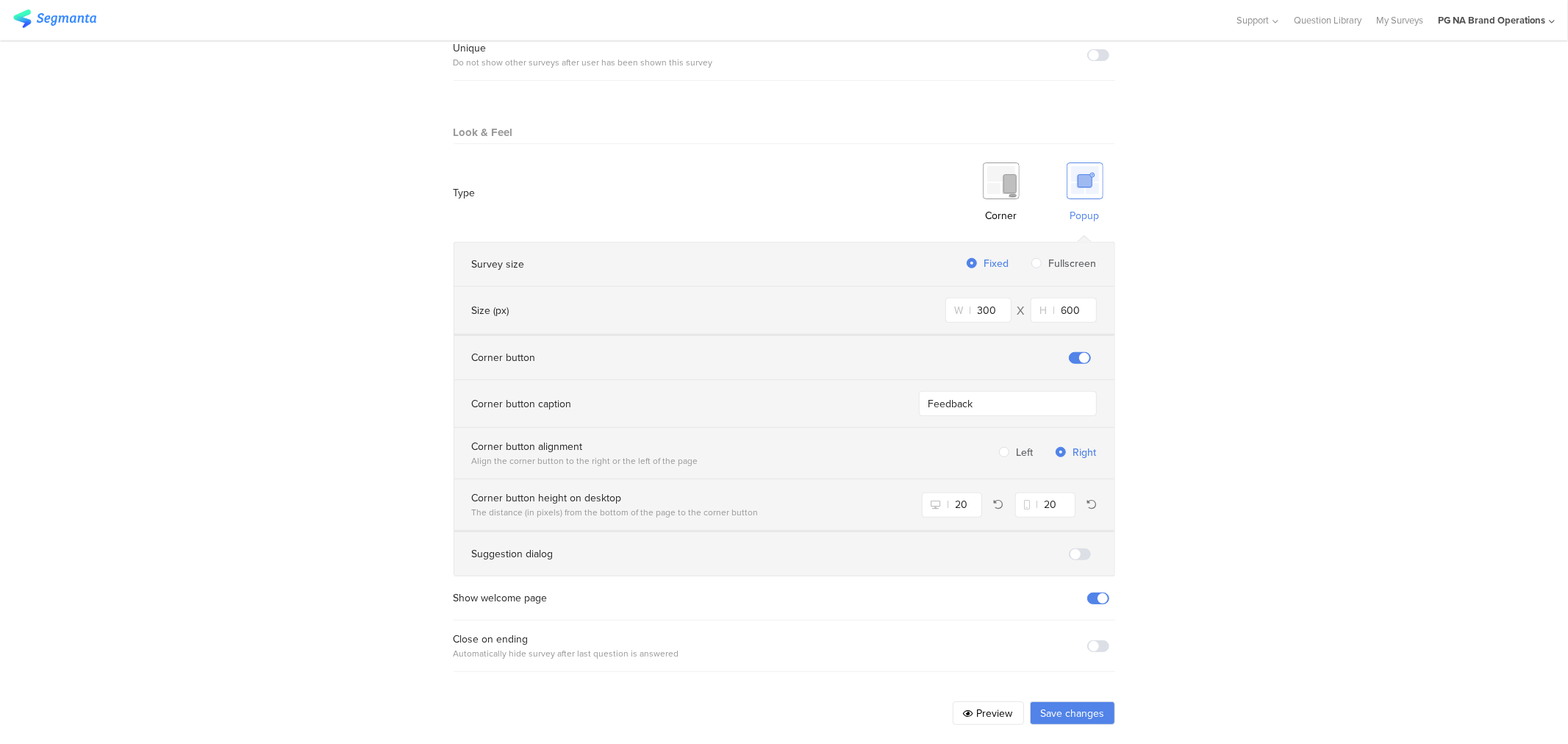
type input "PBS PROD: DEQ_GAIN_UDO"
click at [1087, 702] on button "Save changes" at bounding box center [1073, 713] width 85 height 23
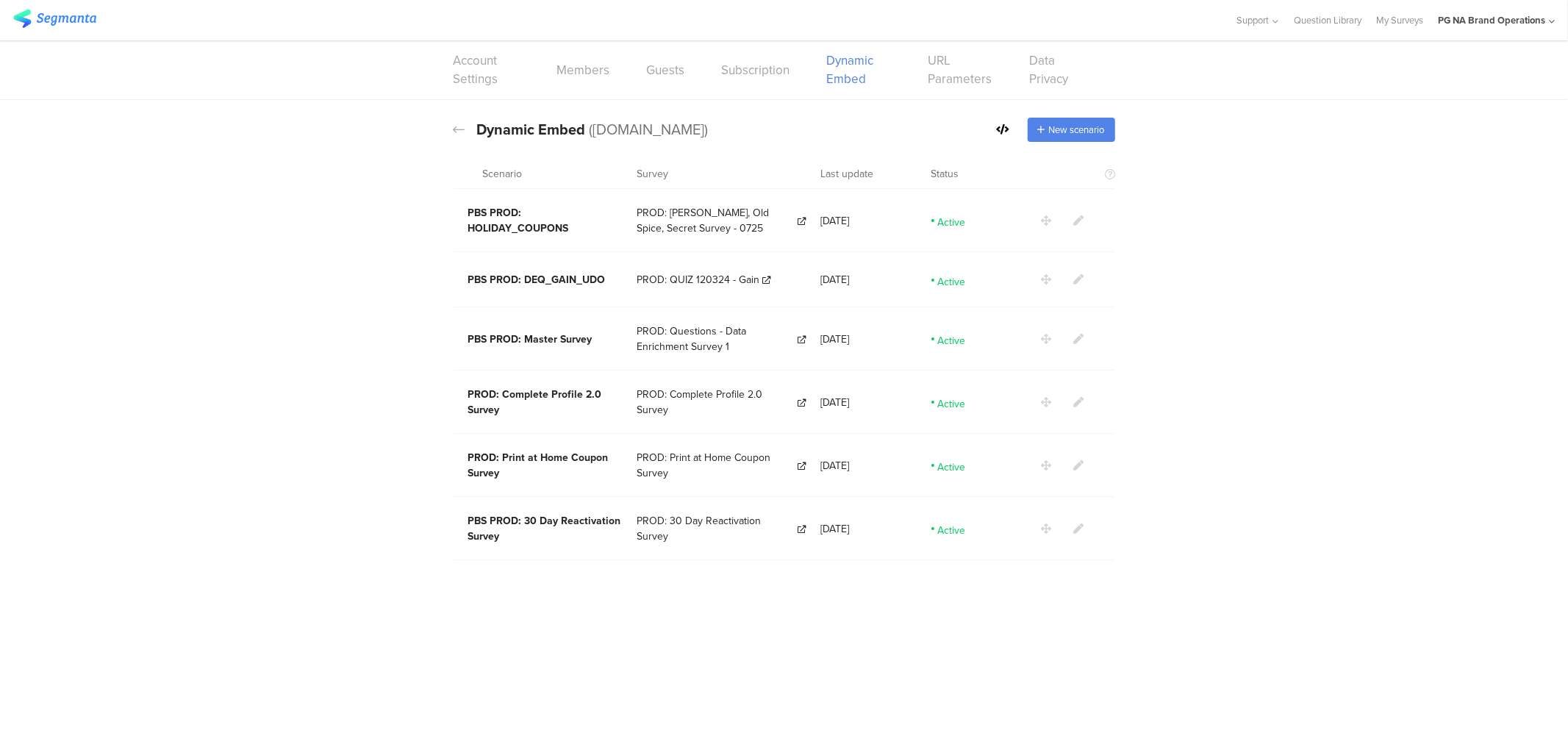
click at [1075, 401] on icon at bounding box center [1079, 403] width 11 height 11
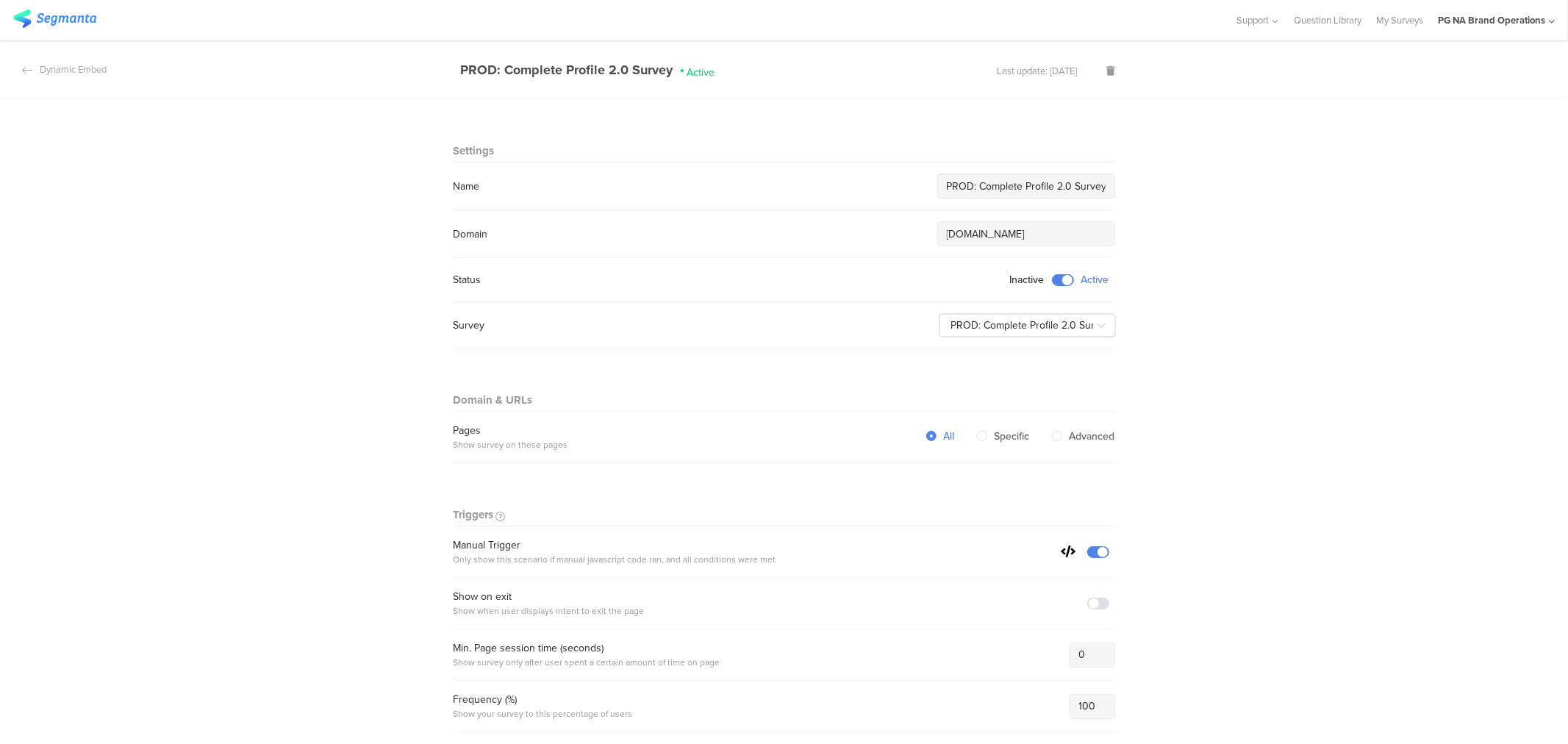
click at [947, 184] on input "PROD: Complete Profile 2.0 Survey" at bounding box center [1026, 187] width 159 height 15
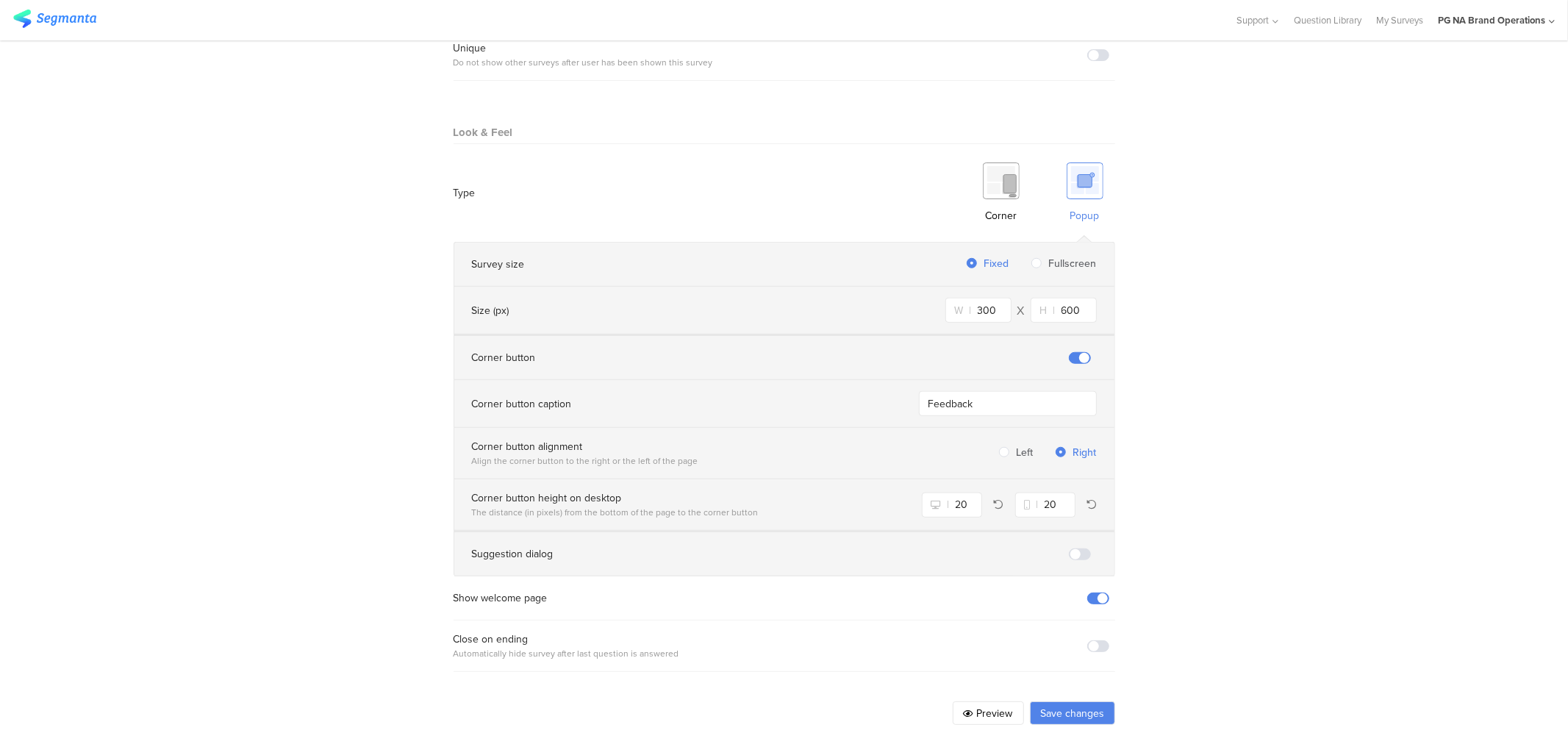
type input "PBS PROD: Complete Profile 2.0 Survey"
click at [1079, 710] on button "Save changes" at bounding box center [1073, 713] width 85 height 23
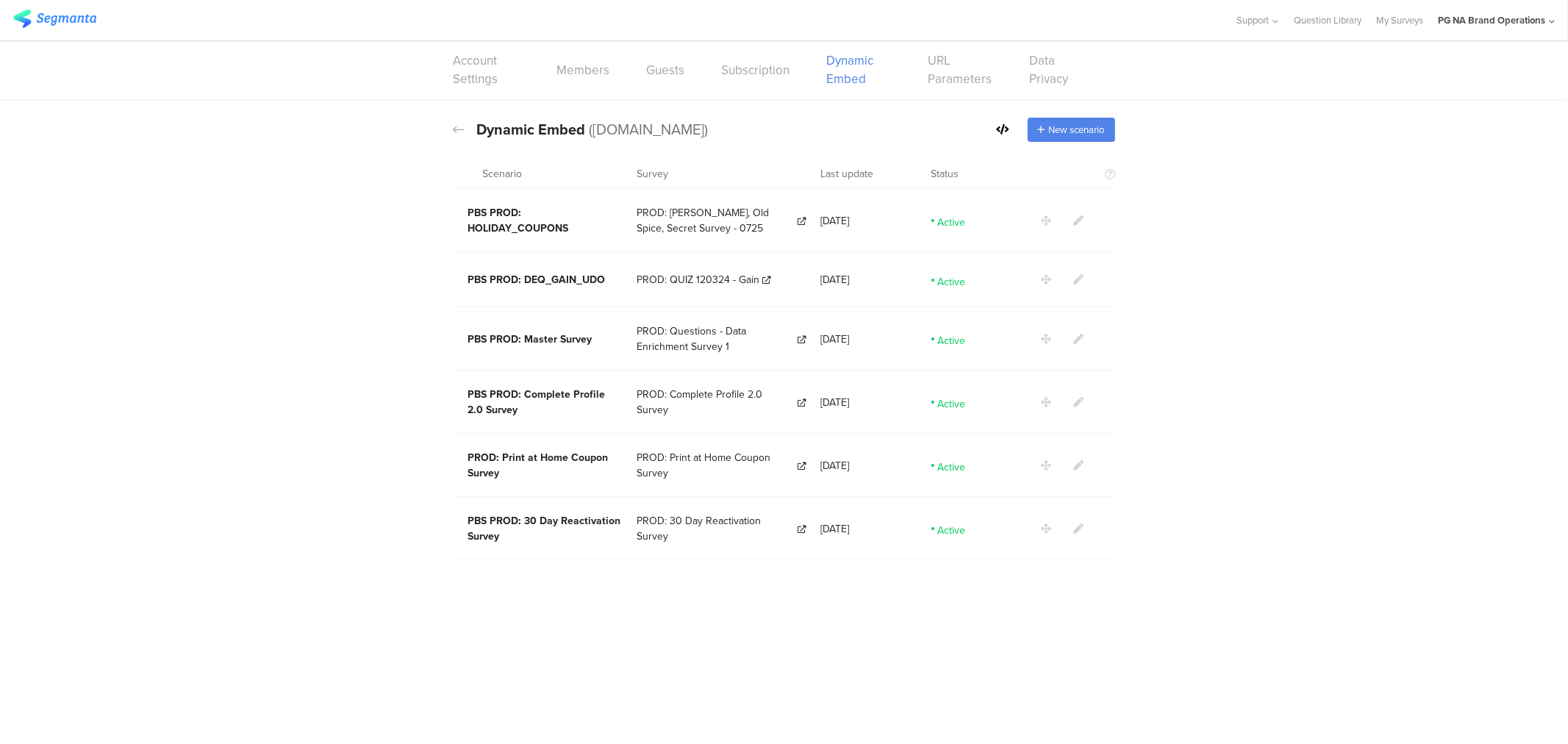
click at [1077, 462] on icon at bounding box center [1079, 465] width 11 height 11
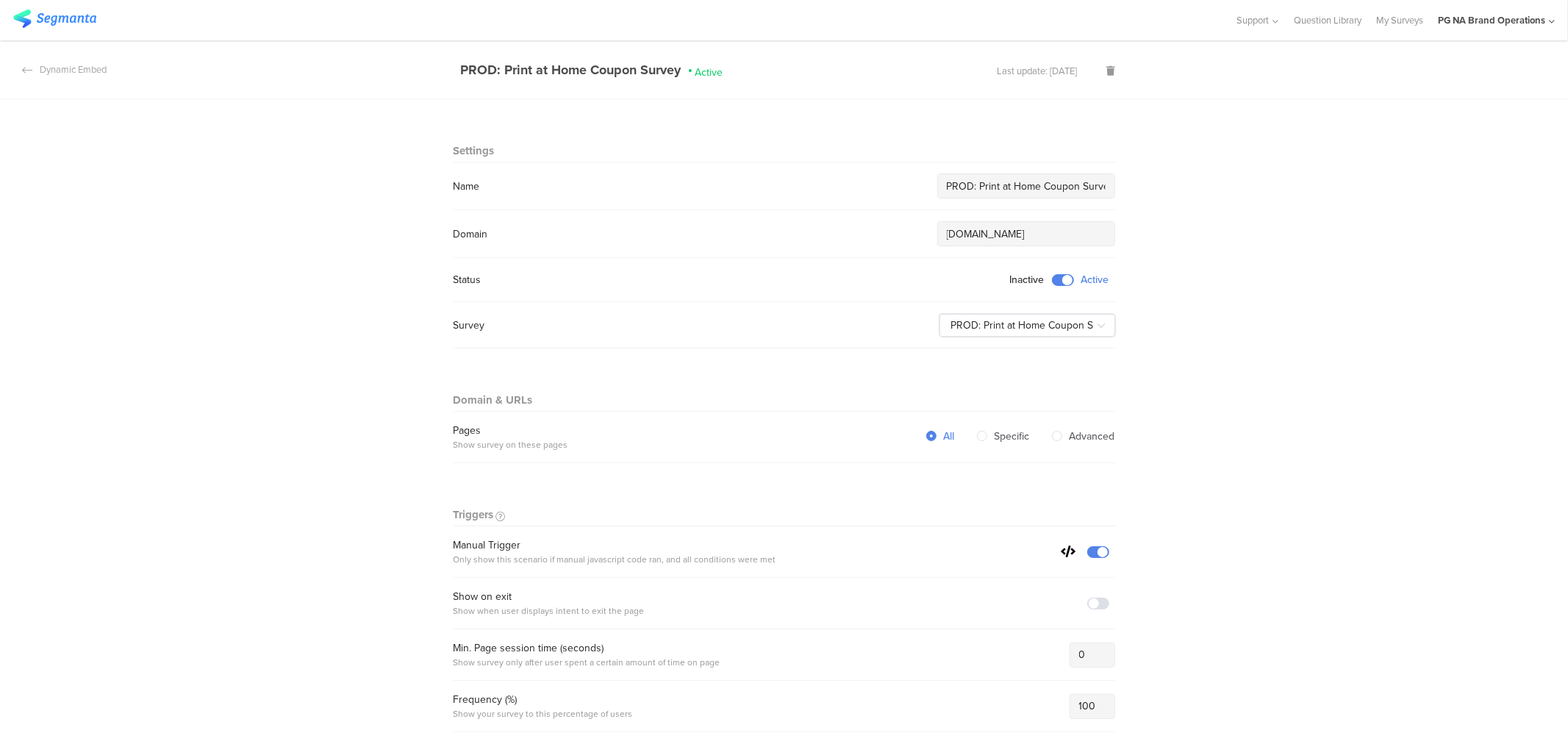
click at [947, 187] on input "PROD: Print at Home Coupon Survey" at bounding box center [1026, 187] width 159 height 15
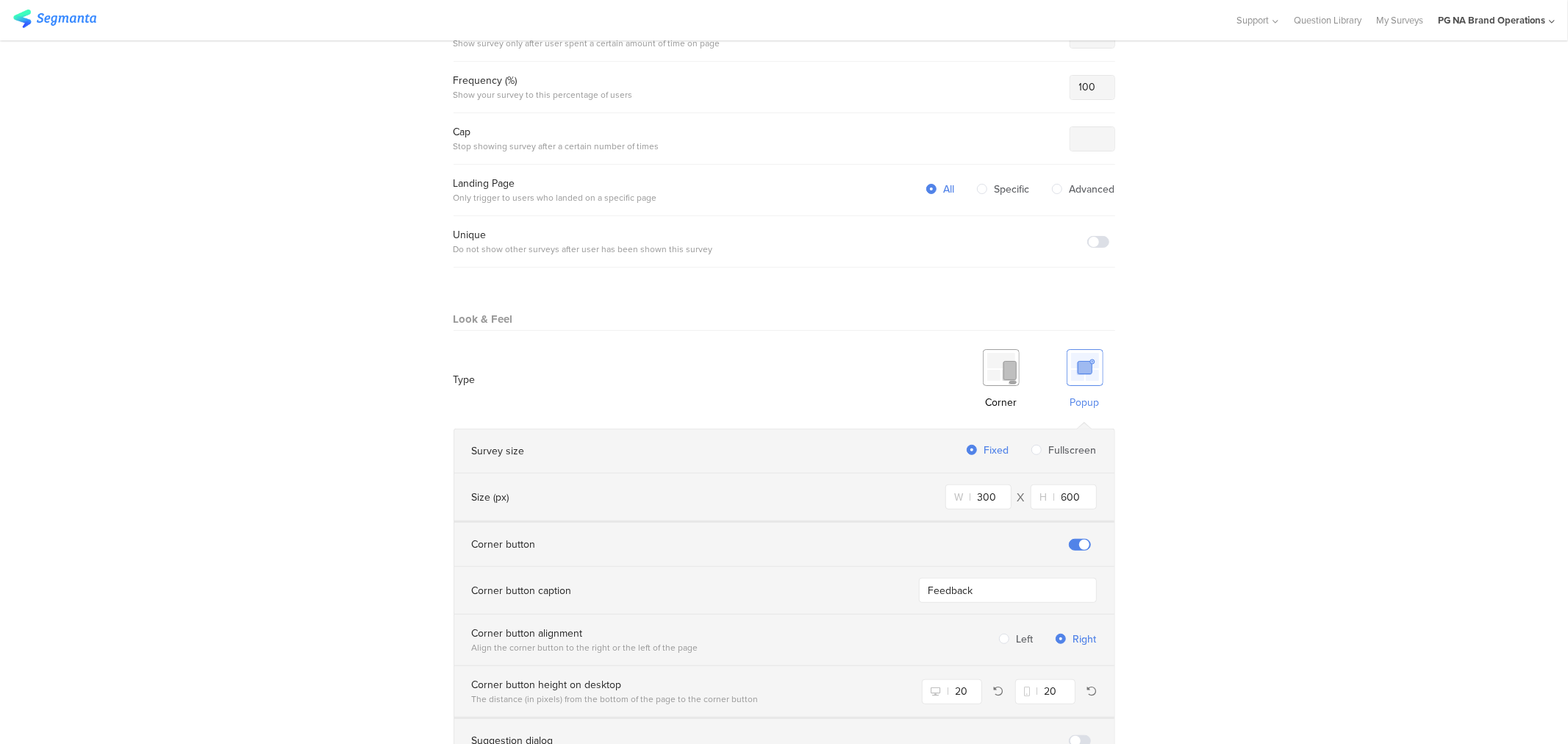
scroll to position [806, 0]
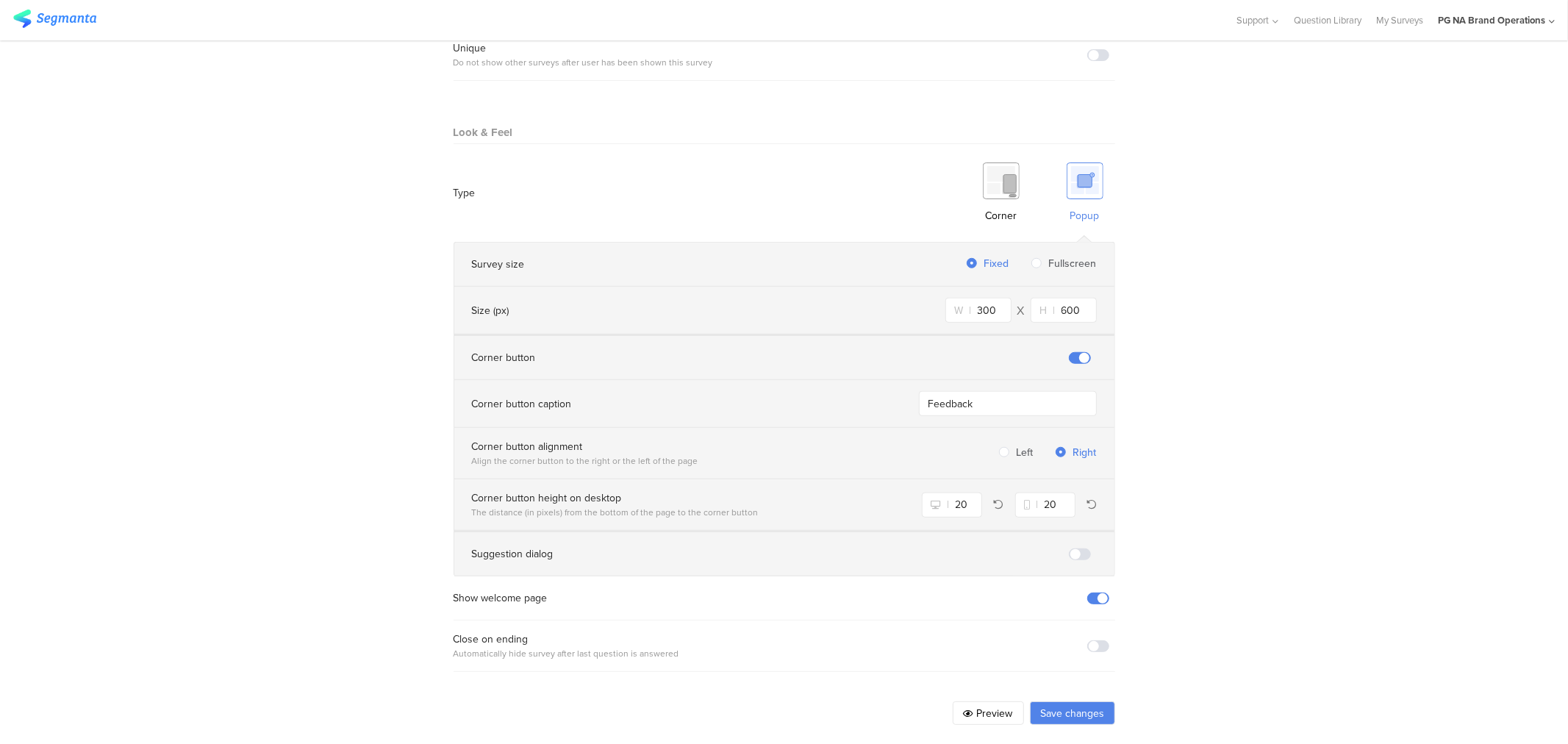
type input "PBS PROD: Print at Home Coupon Survey"
click at [1078, 709] on button "Save changes" at bounding box center [1073, 713] width 85 height 23
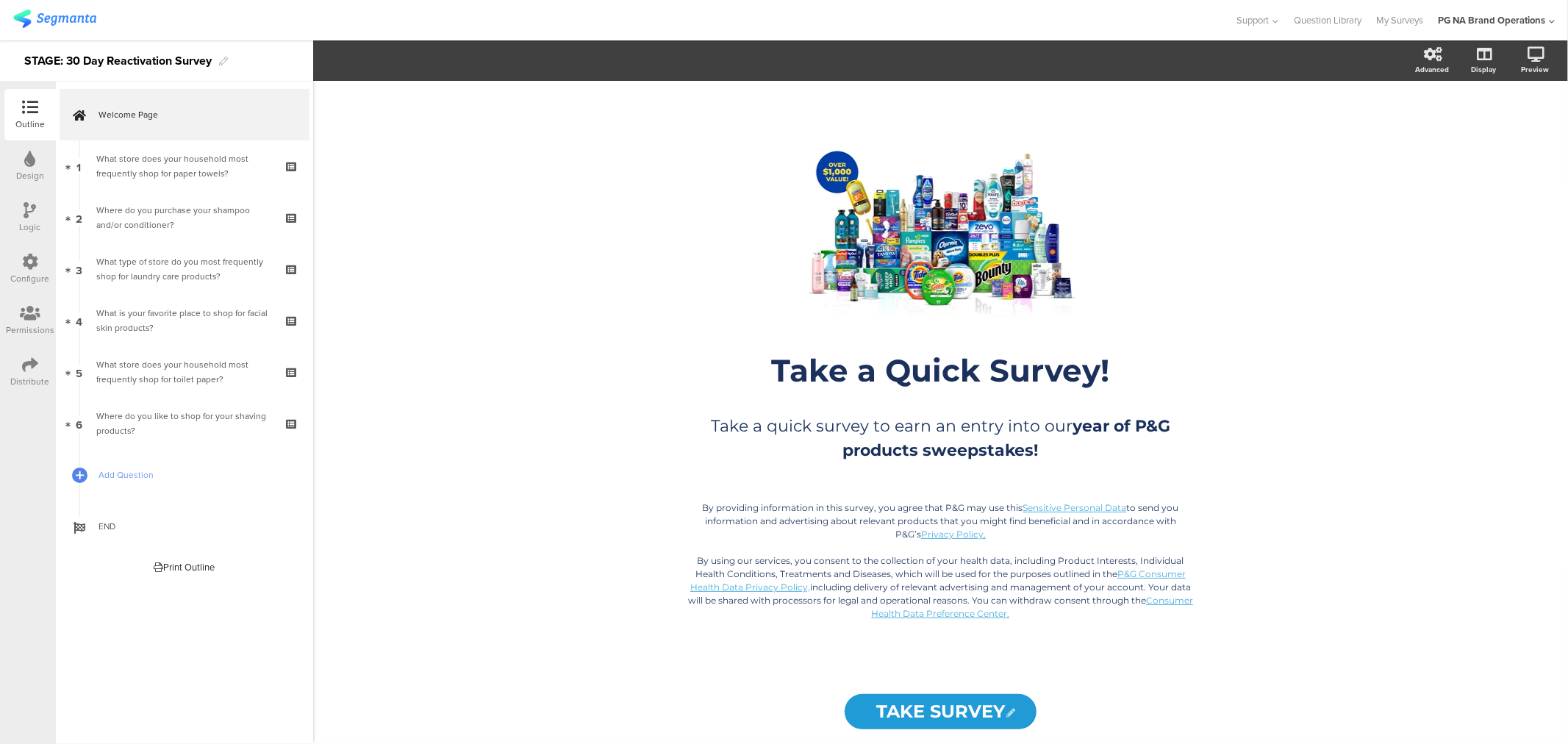
click at [23, 363] on icon at bounding box center [29, 364] width 16 height 16
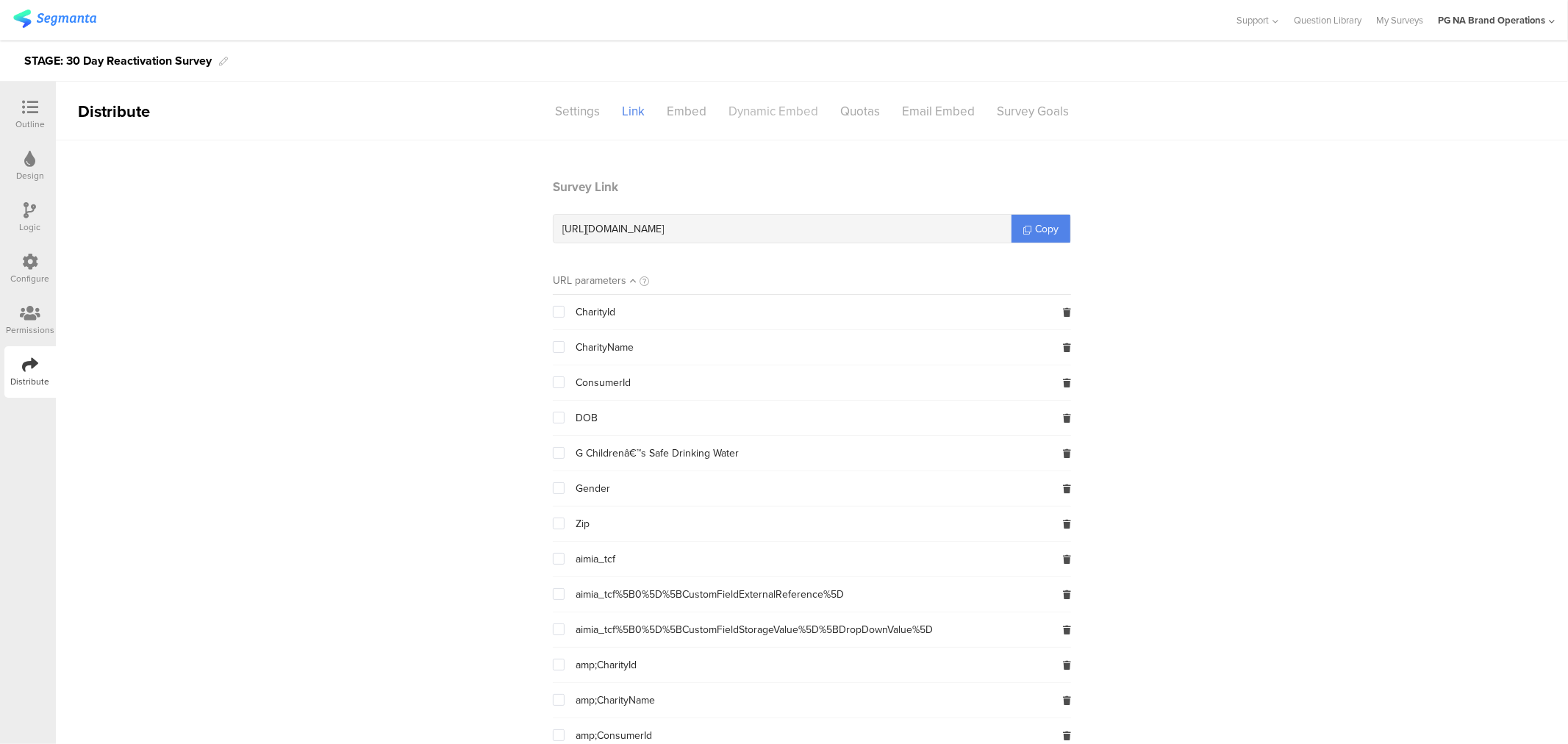
click at [812, 105] on div "Dynamic Embed" at bounding box center [773, 111] width 112 height 26
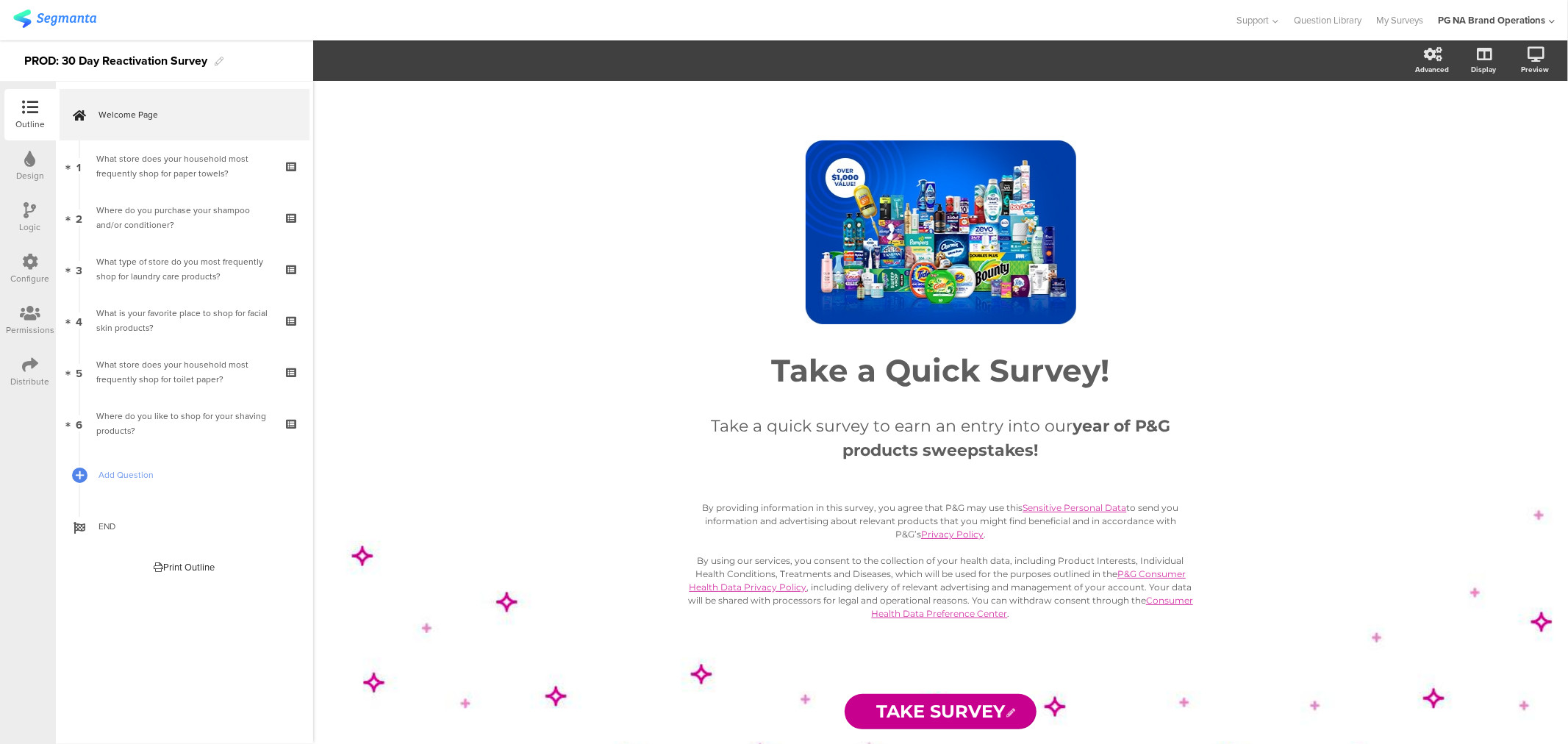
click at [30, 372] on icon at bounding box center [29, 364] width 16 height 16
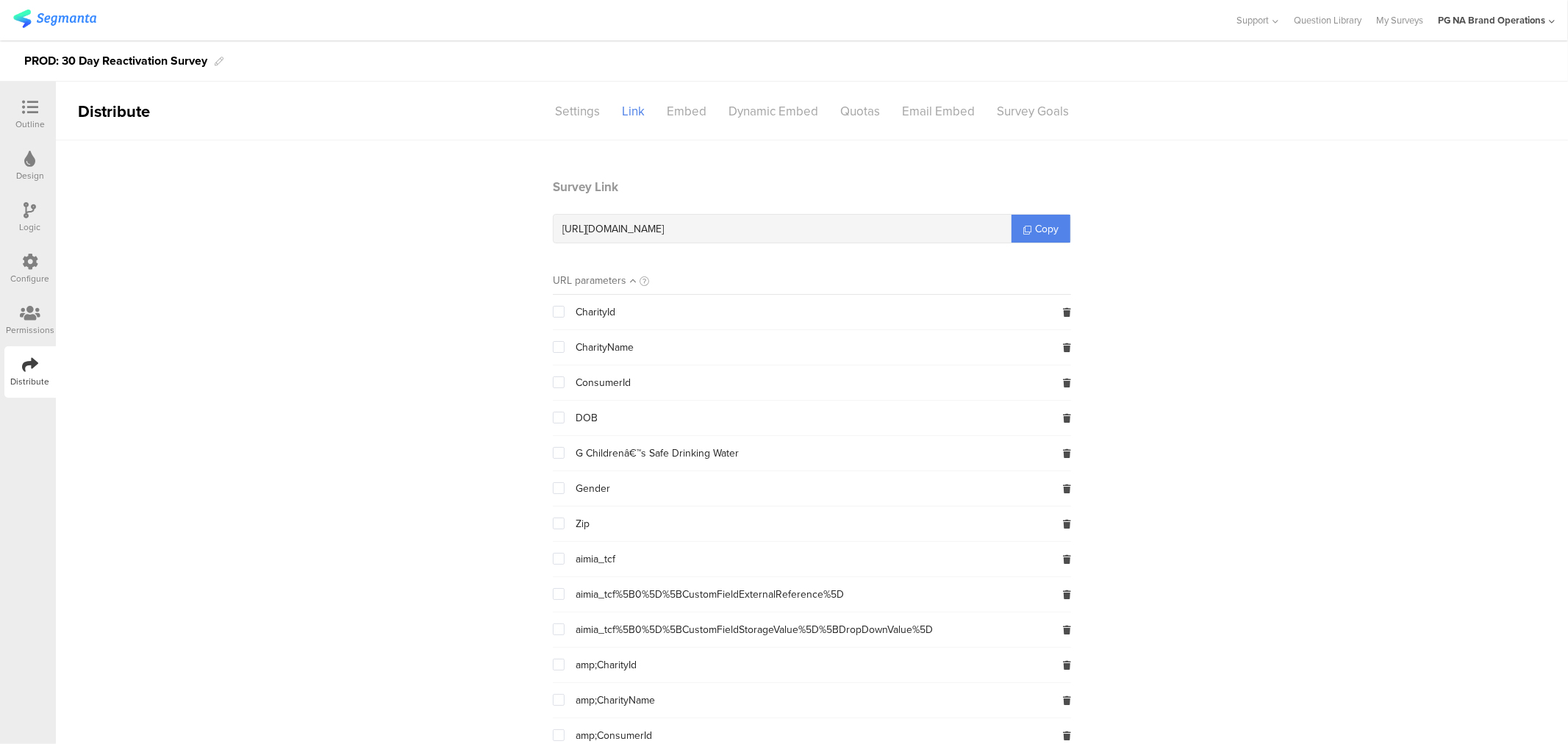
click at [788, 97] on sg-section-page-header "Distribute Settings Link Embed Dynamic Embed Quotas Email Embed Survey Goals" at bounding box center [812, 111] width 1512 height 59
click at [777, 108] on div "Dynamic Embed" at bounding box center [773, 111] width 112 height 26
